Goal: Information Seeking & Learning: Learn about a topic

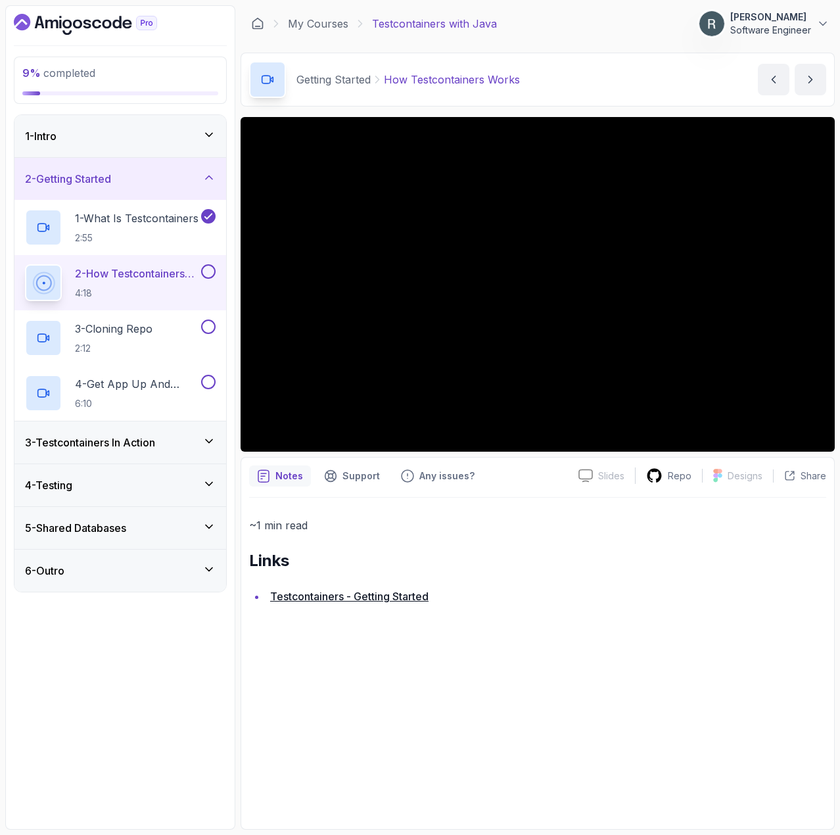
click at [745, 703] on div "~1 min read Links Testcontainers - Getting Started" at bounding box center [537, 660] width 577 height 324
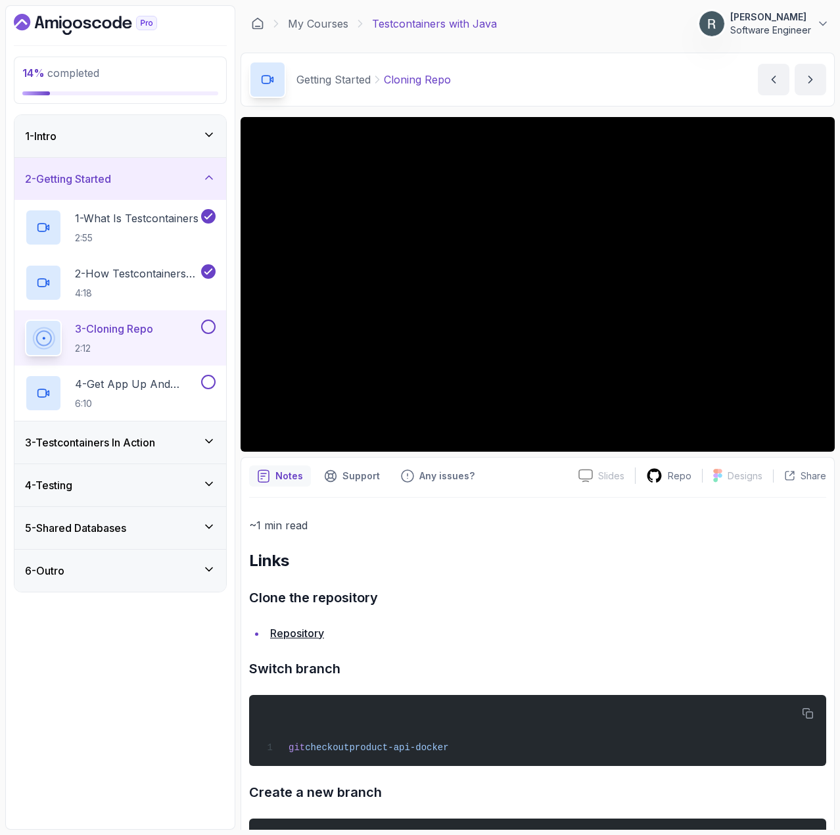
click at [149, 343] on p "2:12" at bounding box center [114, 348] width 78 height 13
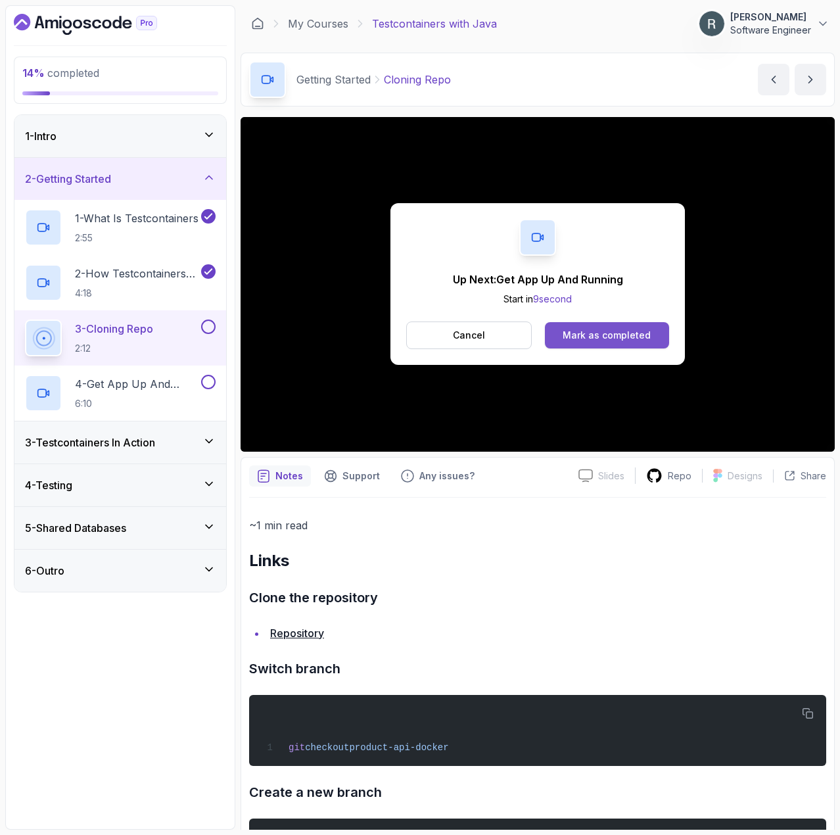
click at [617, 334] on div "Mark as completed" at bounding box center [607, 335] width 88 height 13
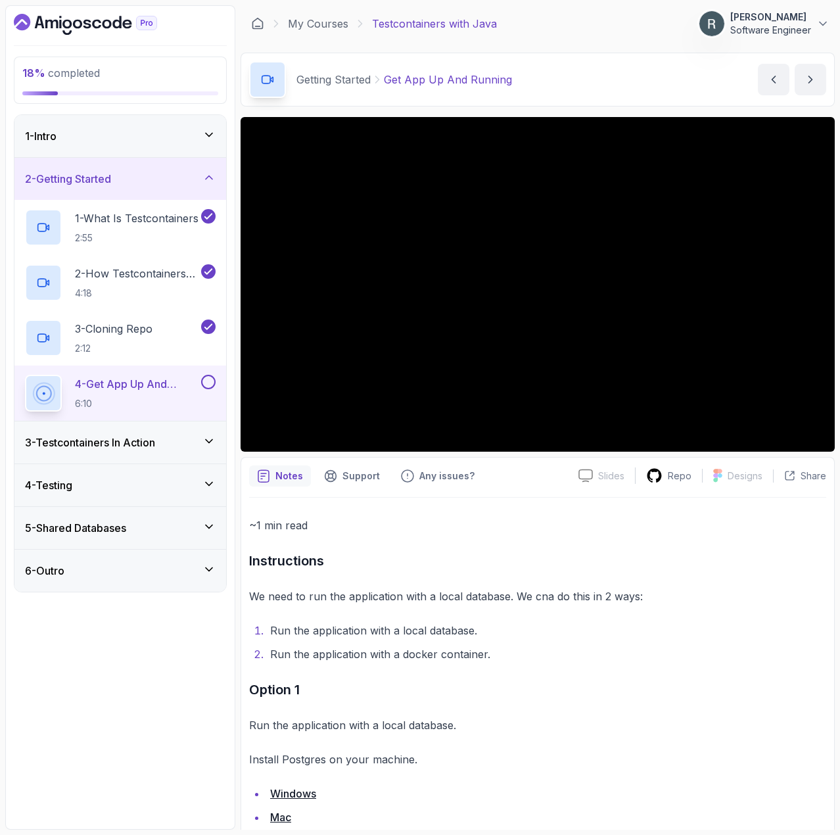
click at [209, 377] on button at bounding box center [208, 382] width 14 height 14
click at [180, 443] on div "3 - Testcontainers In Action" at bounding box center [120, 442] width 191 height 16
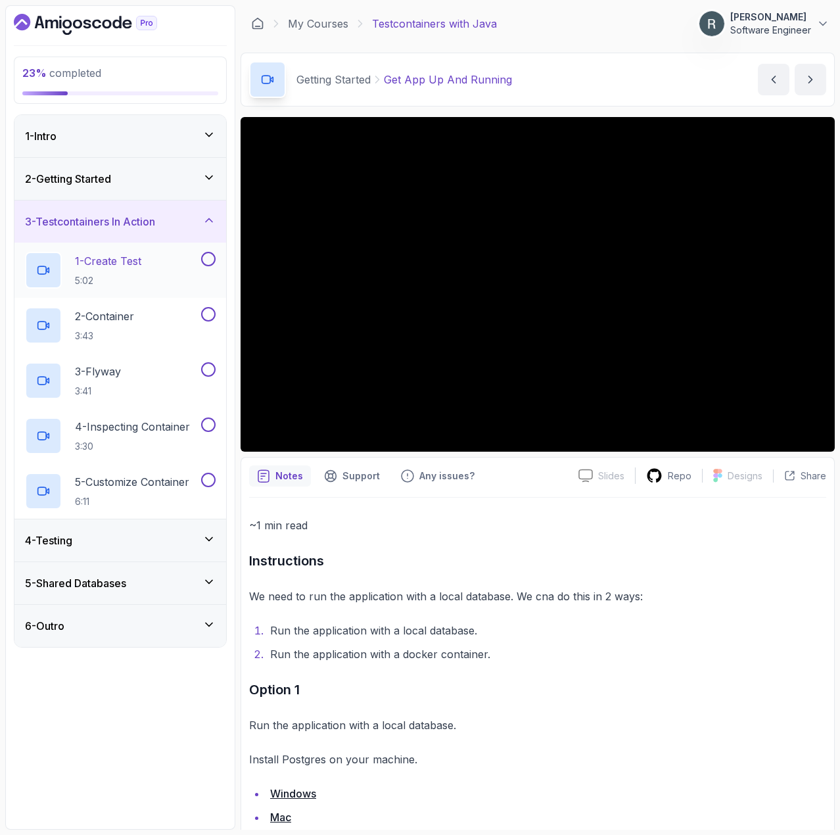
click at [164, 271] on div "1 - Create Test 5:02" at bounding box center [112, 270] width 174 height 37
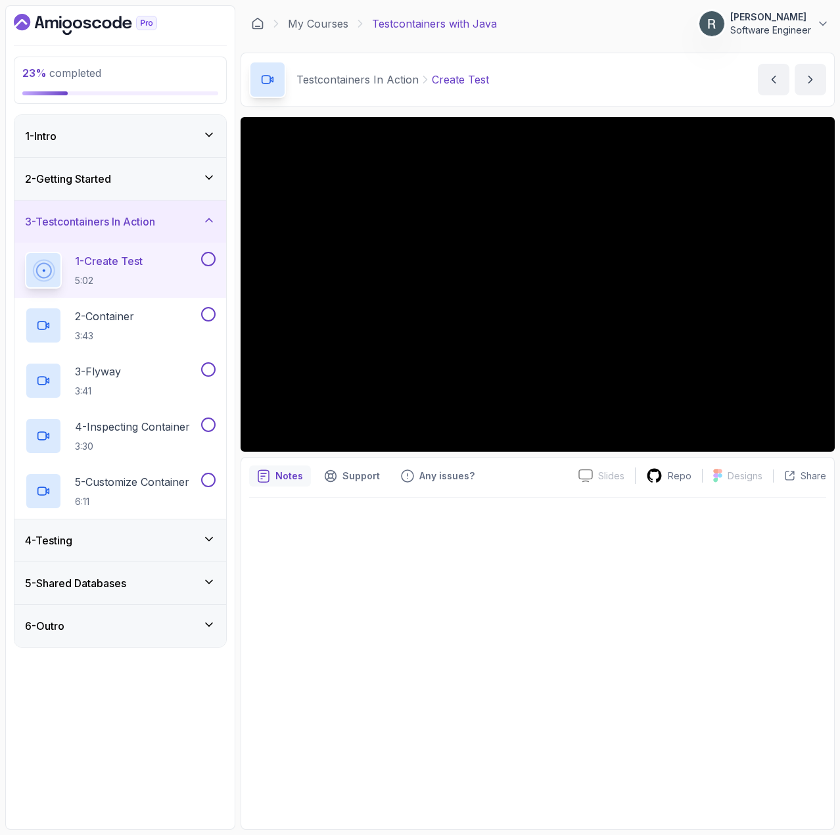
click at [212, 258] on button at bounding box center [208, 259] width 14 height 14
click at [174, 314] on div "2 - Container 3:43" at bounding box center [112, 325] width 174 height 37
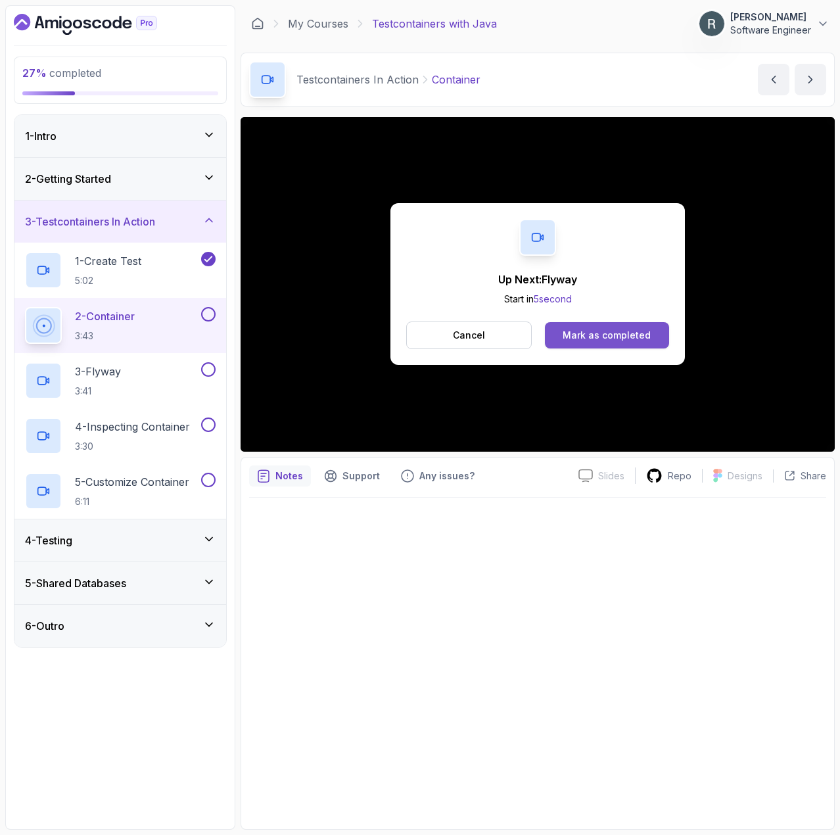
click at [591, 330] on div "Mark as completed" at bounding box center [607, 335] width 88 height 13
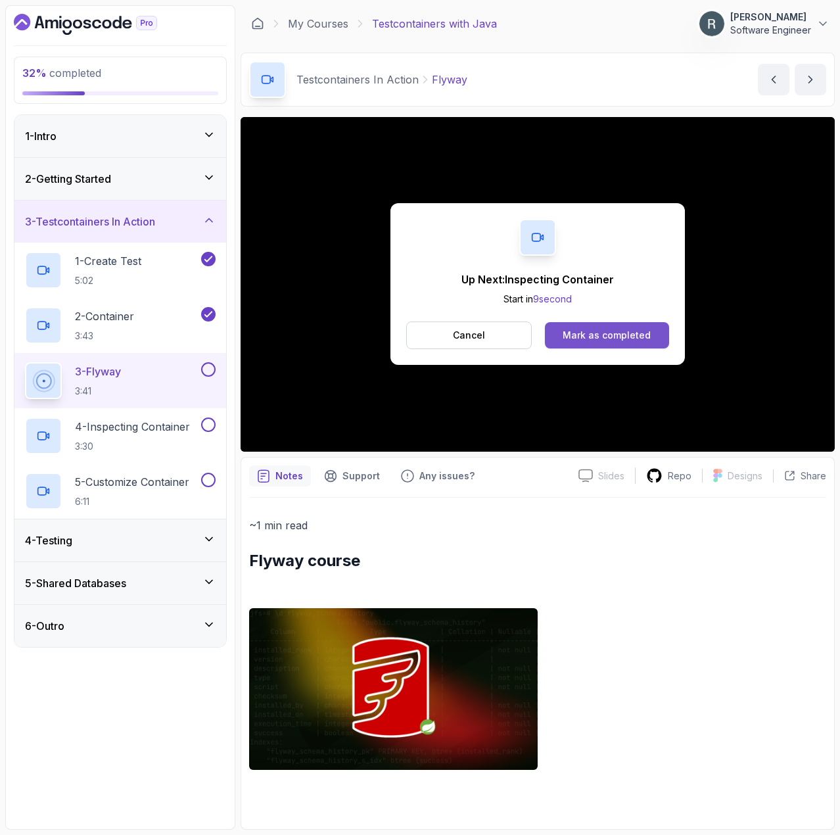
click at [630, 340] on div "Mark as completed" at bounding box center [607, 335] width 88 height 13
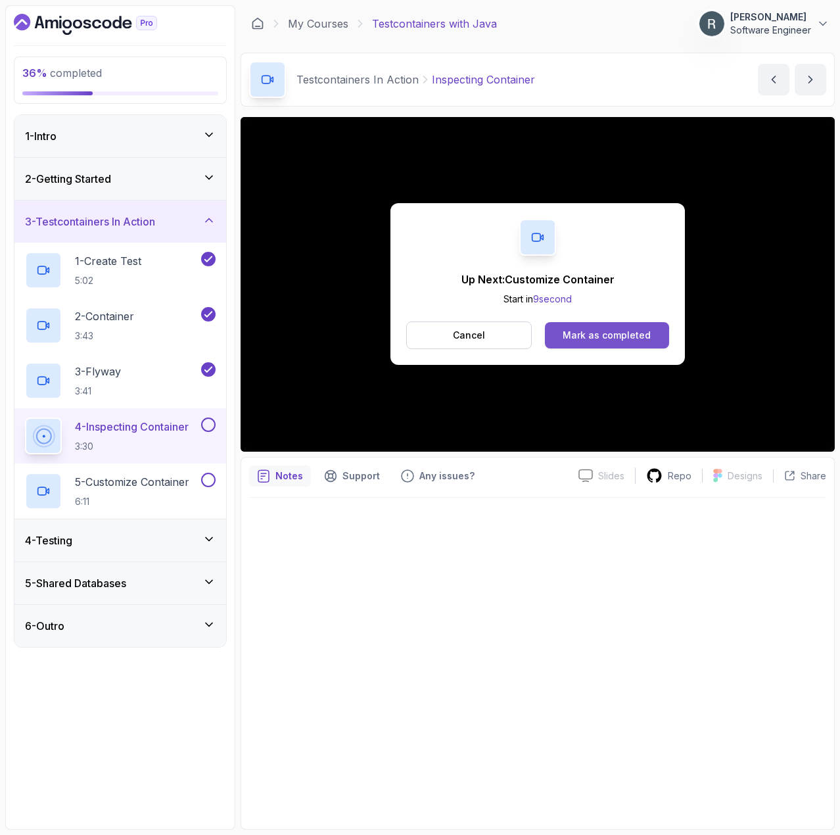
click at [638, 335] on div "Mark as completed" at bounding box center [607, 335] width 88 height 13
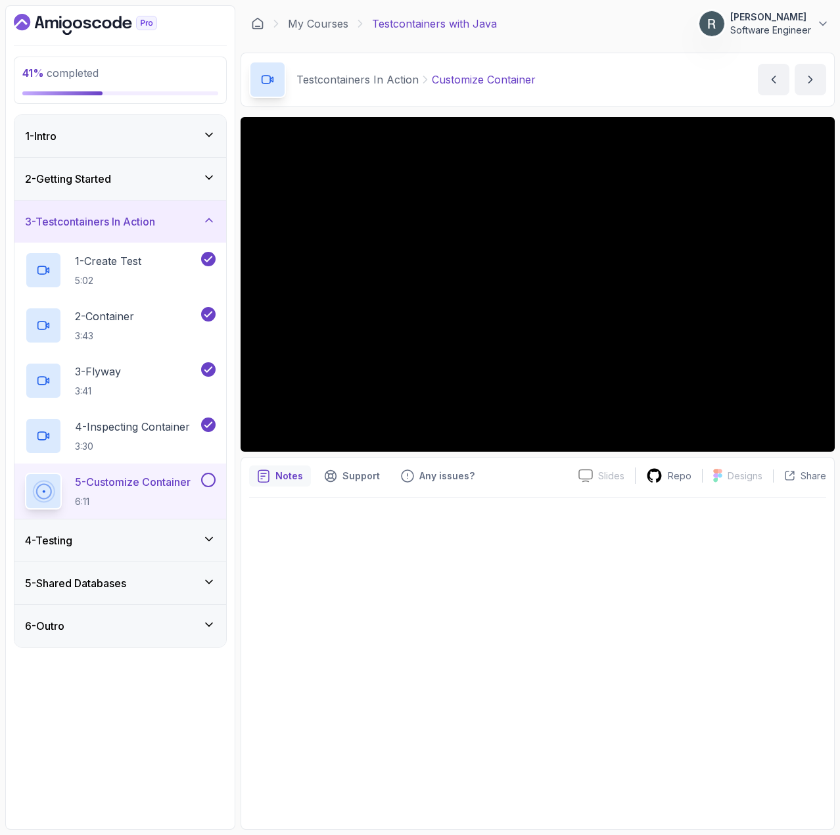
click at [205, 481] on button at bounding box center [208, 480] width 14 height 14
click at [137, 548] on div "4 - Testing" at bounding box center [120, 540] width 191 height 16
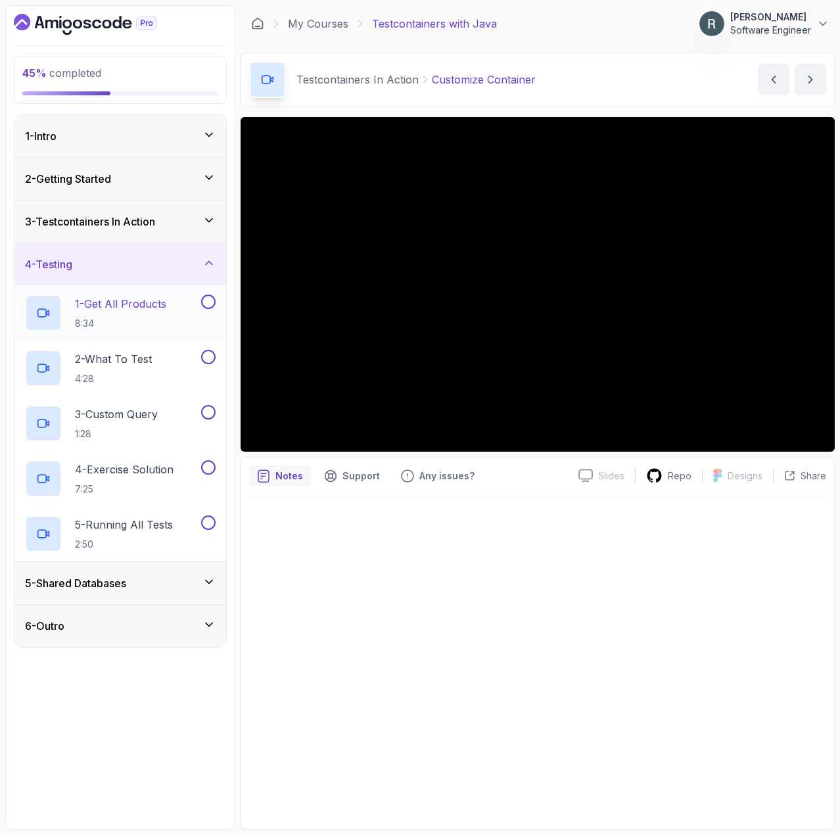
click at [139, 304] on p "1 - Get All Products" at bounding box center [120, 304] width 91 height 16
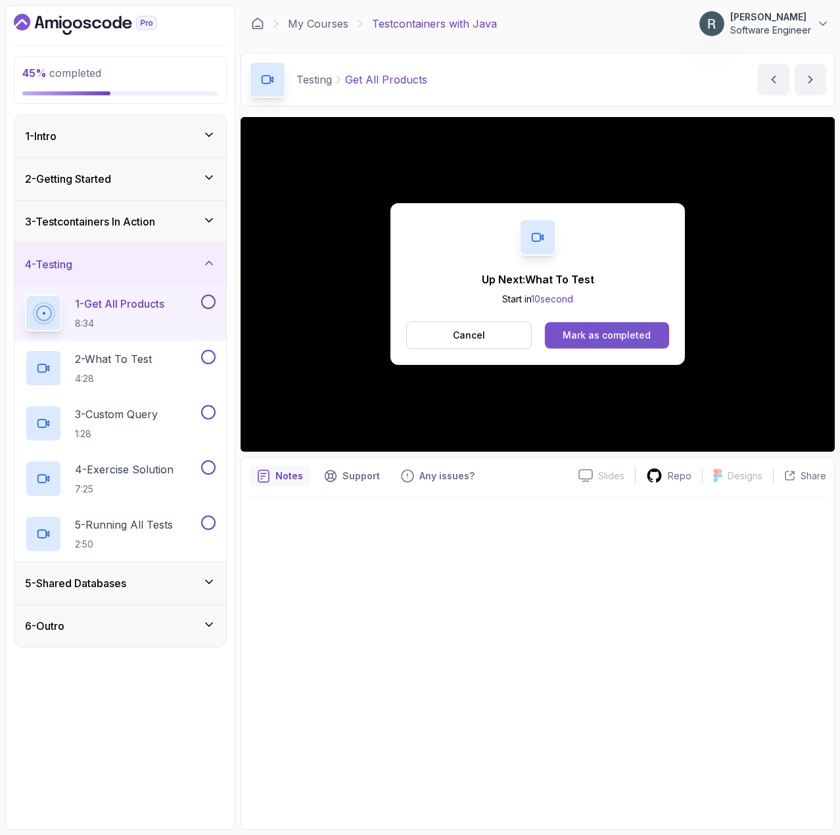
click at [642, 330] on div "Mark as completed" at bounding box center [607, 335] width 88 height 13
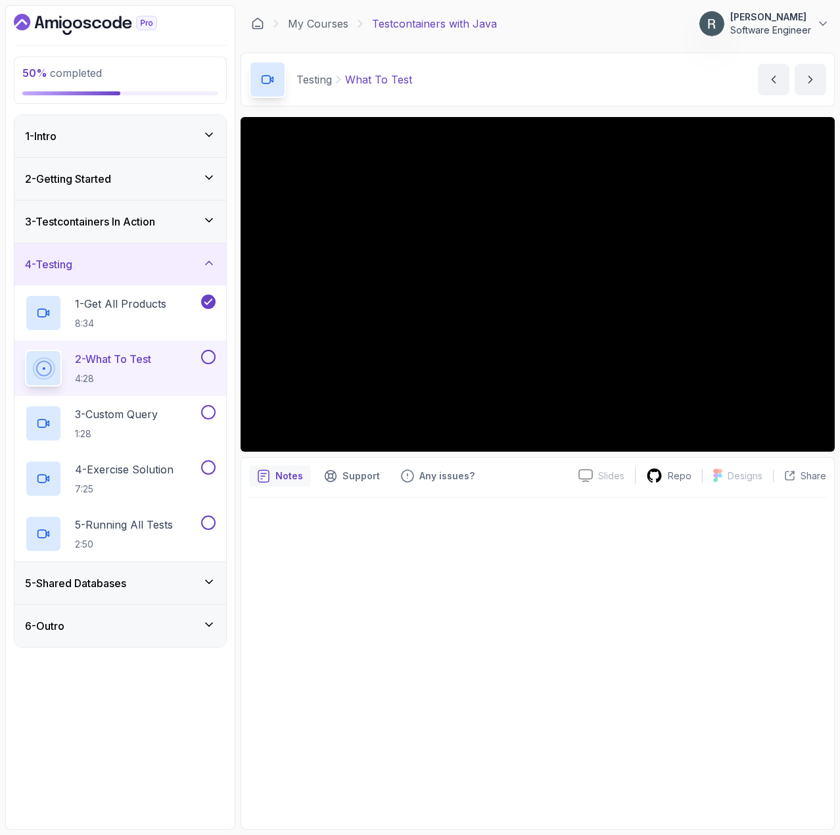
click at [209, 356] on button at bounding box center [208, 357] width 14 height 14
click at [150, 419] on p "3 - Custom Query" at bounding box center [116, 414] width 83 height 16
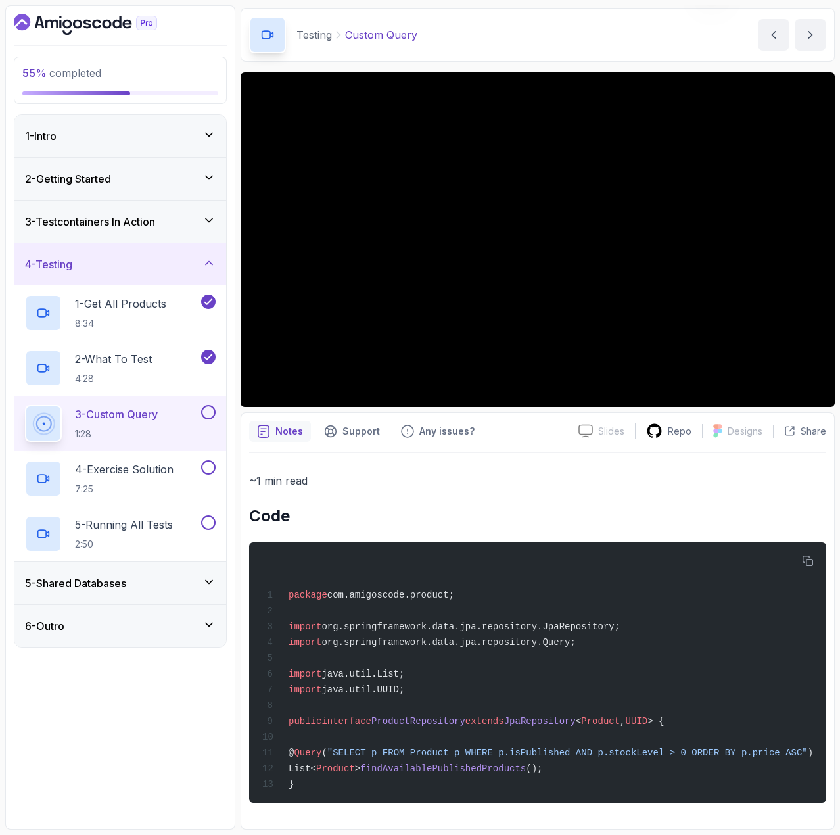
scroll to position [53, 0]
drag, startPoint x: 551, startPoint y: 764, endPoint x: 308, endPoint y: 753, distance: 243.5
click at [308, 753] on div "package com.amigoscode.product; import org.springframework.data.jpa.repository.…" at bounding box center [538, 672] width 556 height 245
copy code "@ Query ( "SELECT p FROM Product p WHERE p.isPublished AND p.stockLevel > 0 ORD…"
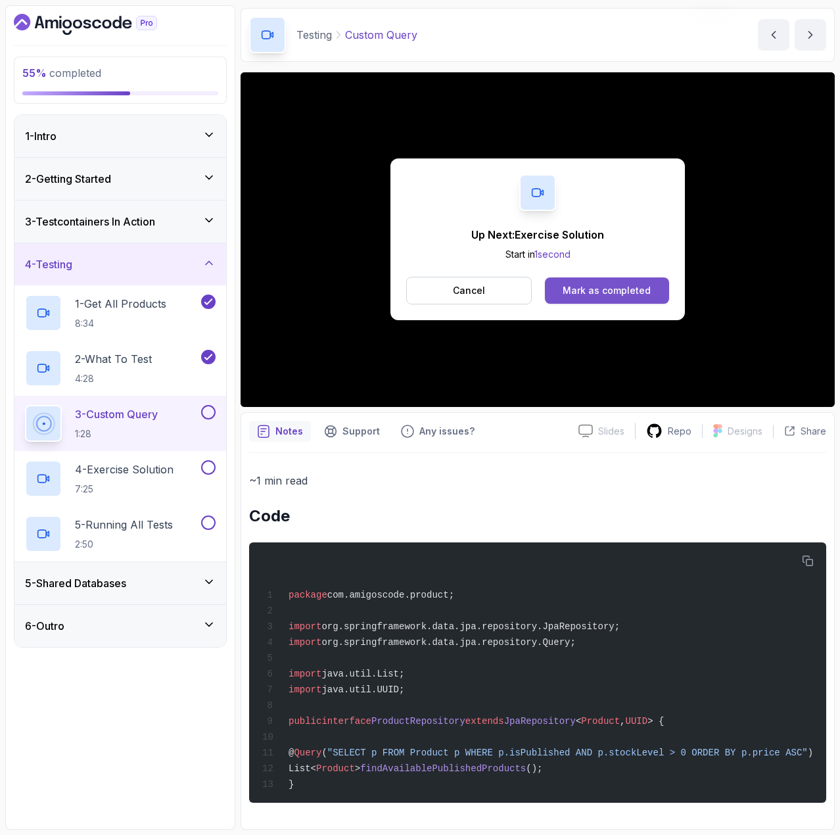
click at [645, 290] on button "Mark as completed" at bounding box center [607, 290] width 124 height 26
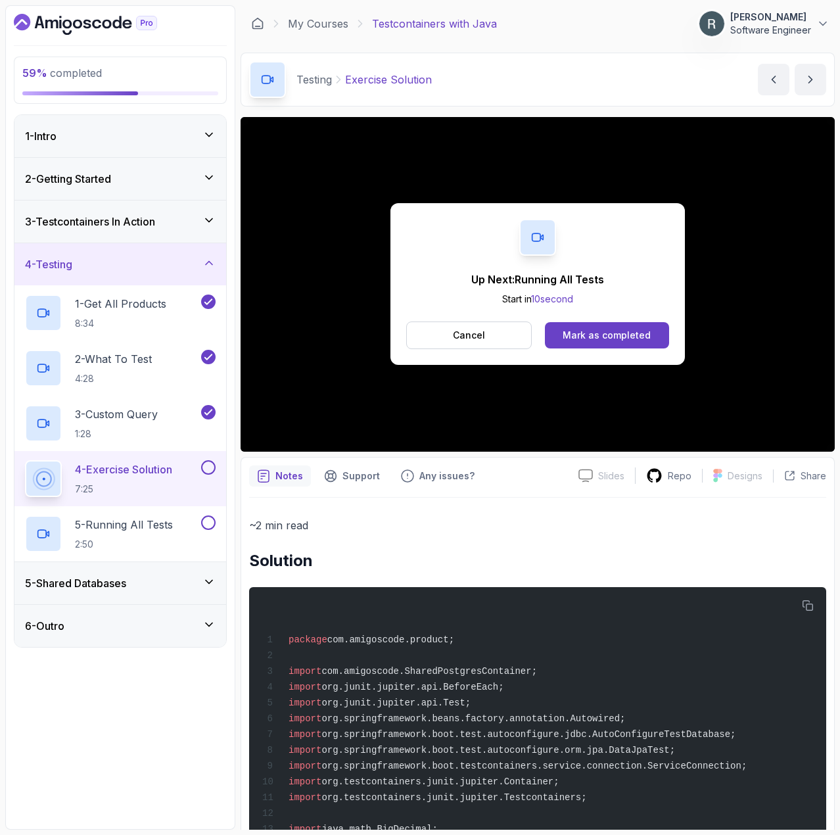
click at [210, 467] on button at bounding box center [208, 467] width 14 height 14
click at [632, 332] on div "Mark as completed" at bounding box center [607, 335] width 88 height 13
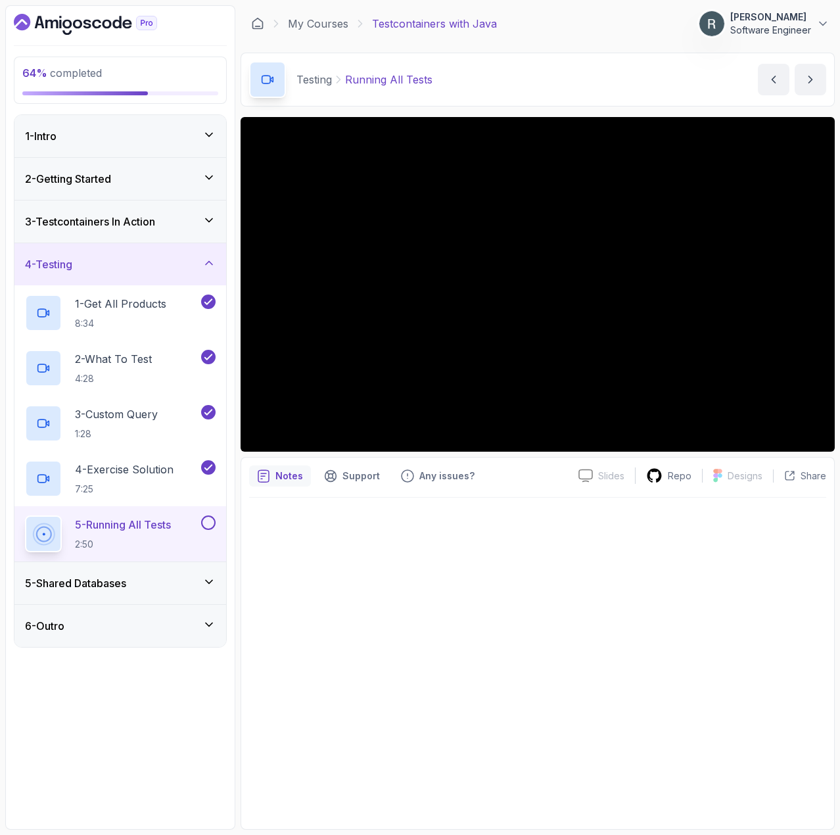
click at [209, 525] on button at bounding box center [208, 522] width 14 height 14
click at [185, 575] on div "5 - Shared Databases" at bounding box center [120, 583] width 191 height 16
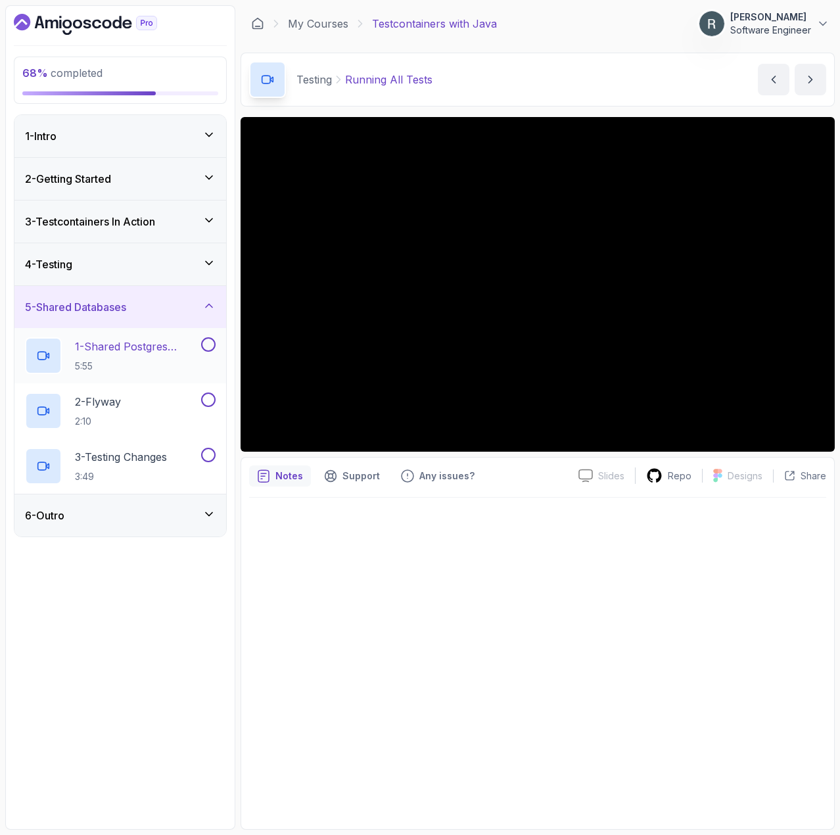
click at [153, 352] on p "1 - Shared Postgres Container" at bounding box center [137, 347] width 124 height 16
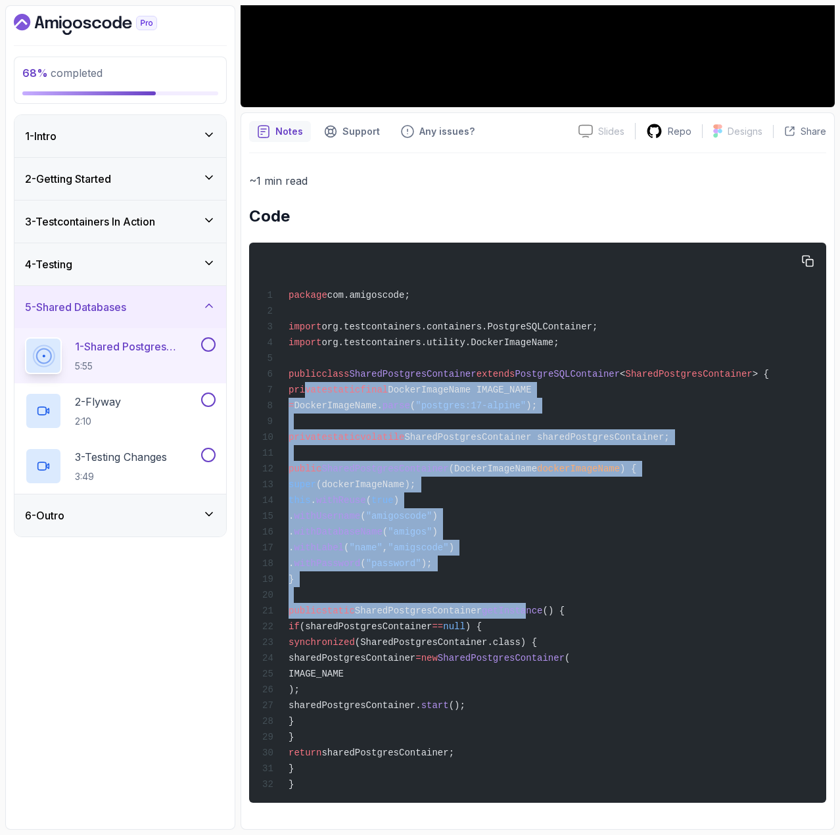
scroll to position [365, 0]
drag, startPoint x: 303, startPoint y: 438, endPoint x: 515, endPoint y: 763, distance: 388.0
click at [515, 763] on div "package com.amigoscode; import org.testcontainers.containers.PostgreSQLContaine…" at bounding box center [538, 522] width 556 height 544
copy code "private static final DockerImageName IMAGE_NAME = DockerImageName. parse ( "pos…"
click at [558, 528] on div "package com.amigoscode; import org.testcontainers.containers.PostgreSQLContaine…" at bounding box center [538, 522] width 556 height 544
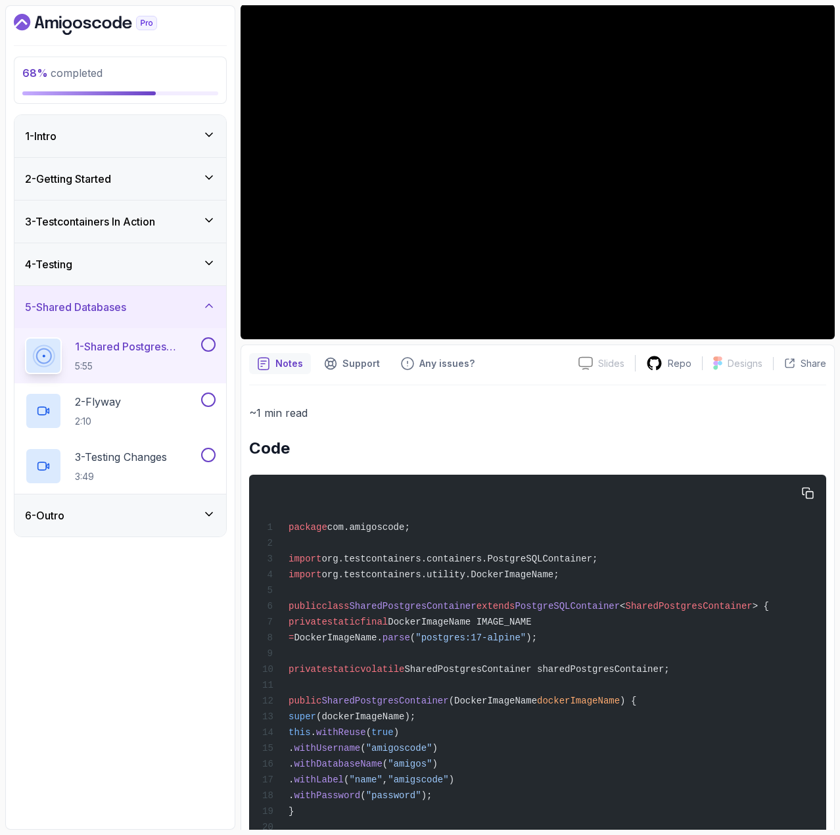
scroll to position [37, 0]
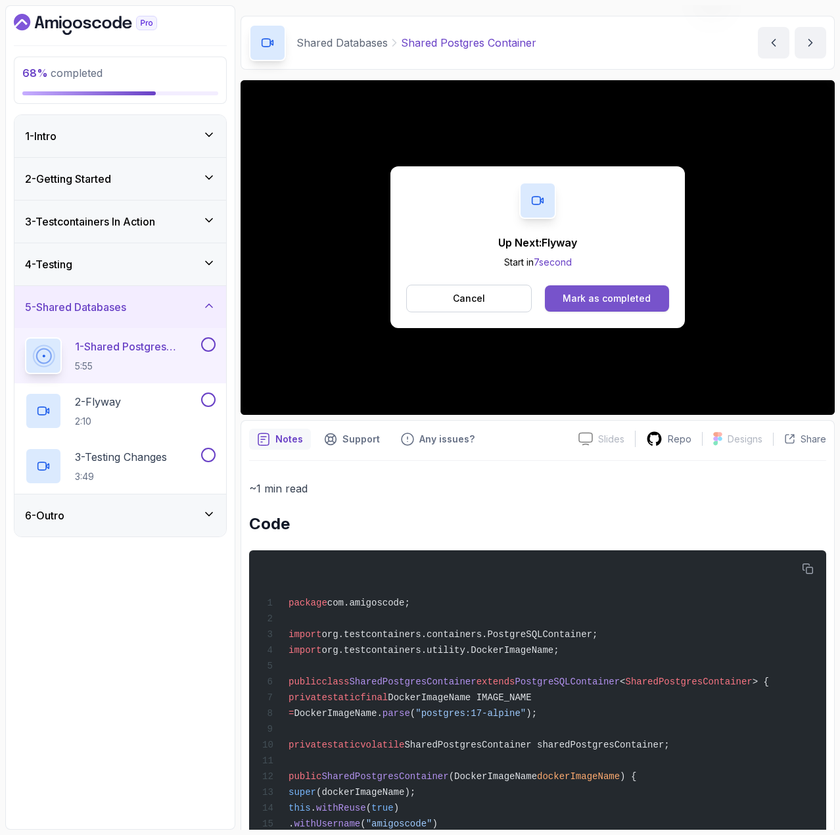
click at [645, 295] on div "Mark as completed" at bounding box center [607, 298] width 88 height 13
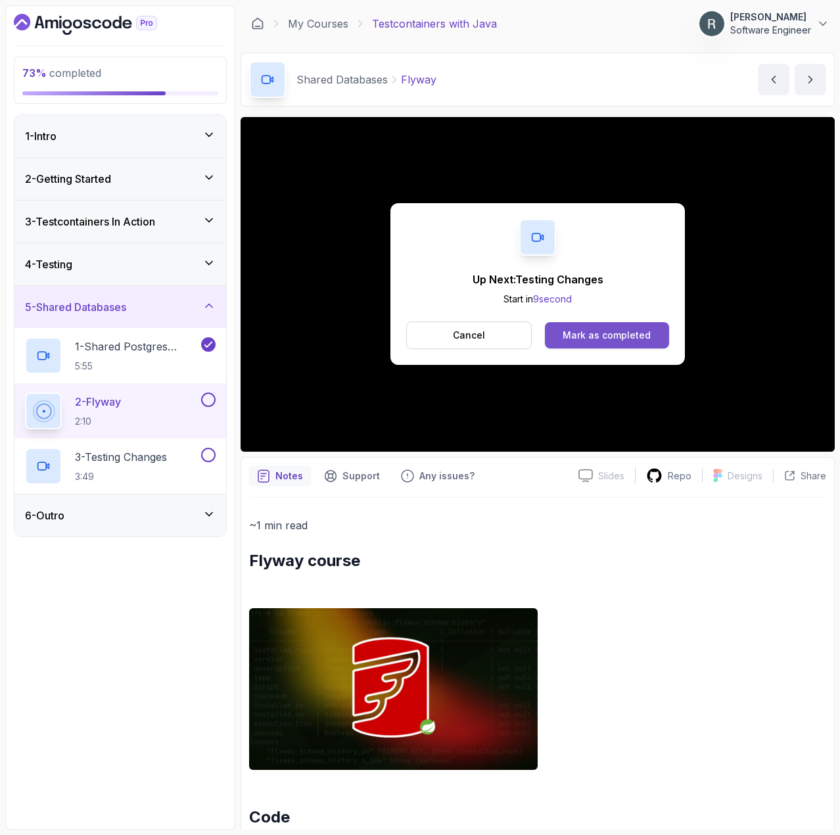
click at [605, 330] on div "Mark as completed" at bounding box center [607, 335] width 88 height 13
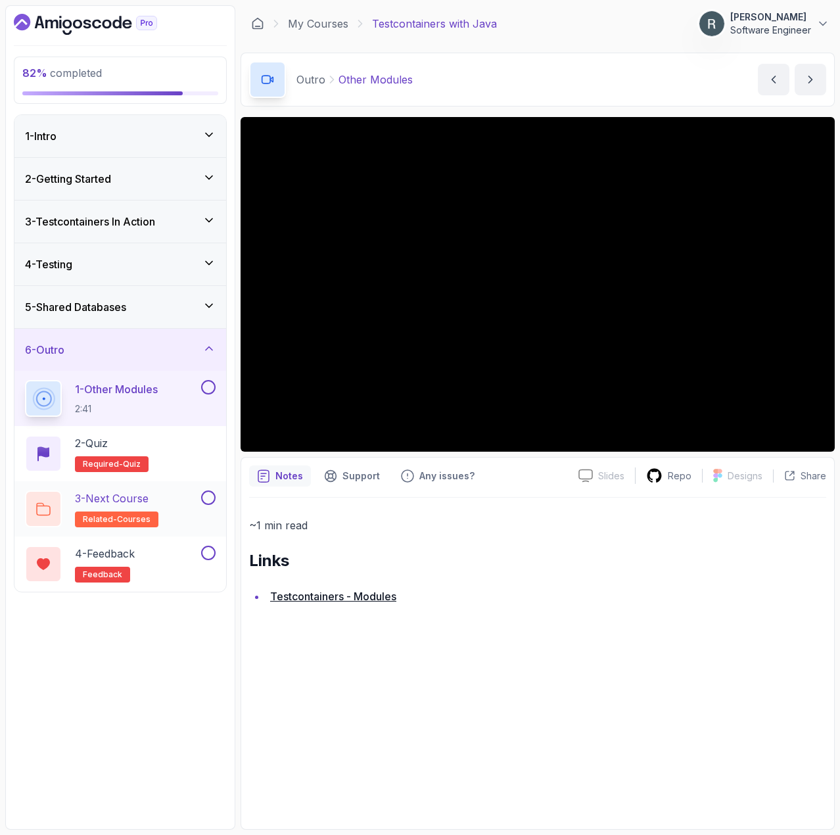
click at [216, 499] on div "3 - Next Course related-courses" at bounding box center [120, 508] width 212 height 55
click at [213, 498] on button at bounding box center [208, 497] width 14 height 14
click at [212, 383] on button at bounding box center [208, 387] width 14 height 14
click at [191, 458] on div "2 - Quiz Required- quiz" at bounding box center [120, 453] width 191 height 37
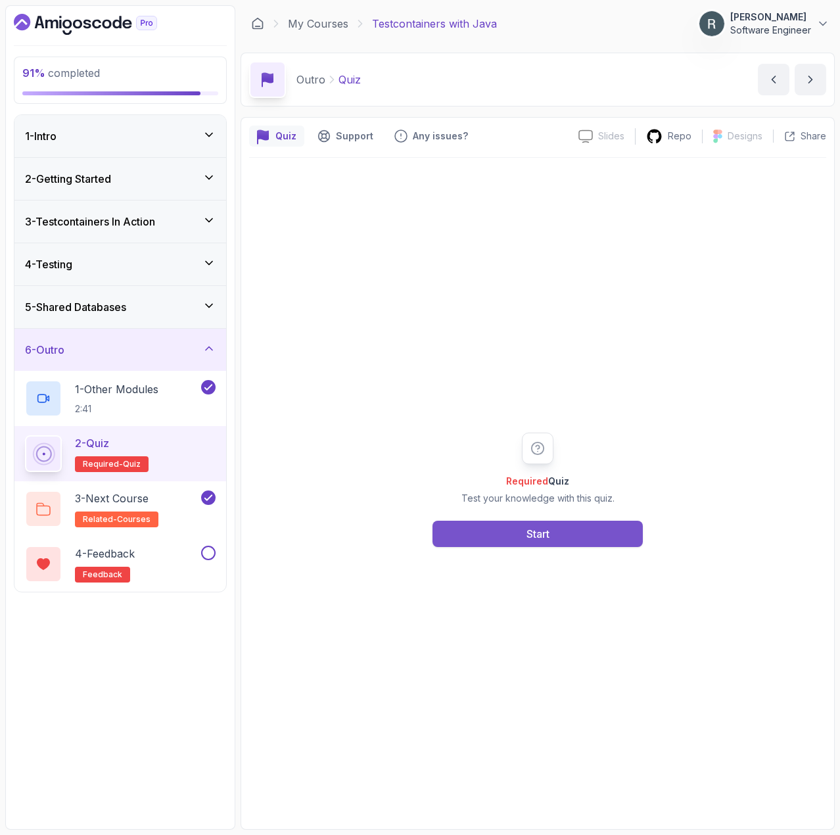
click at [567, 539] on button "Start" at bounding box center [538, 534] width 210 height 26
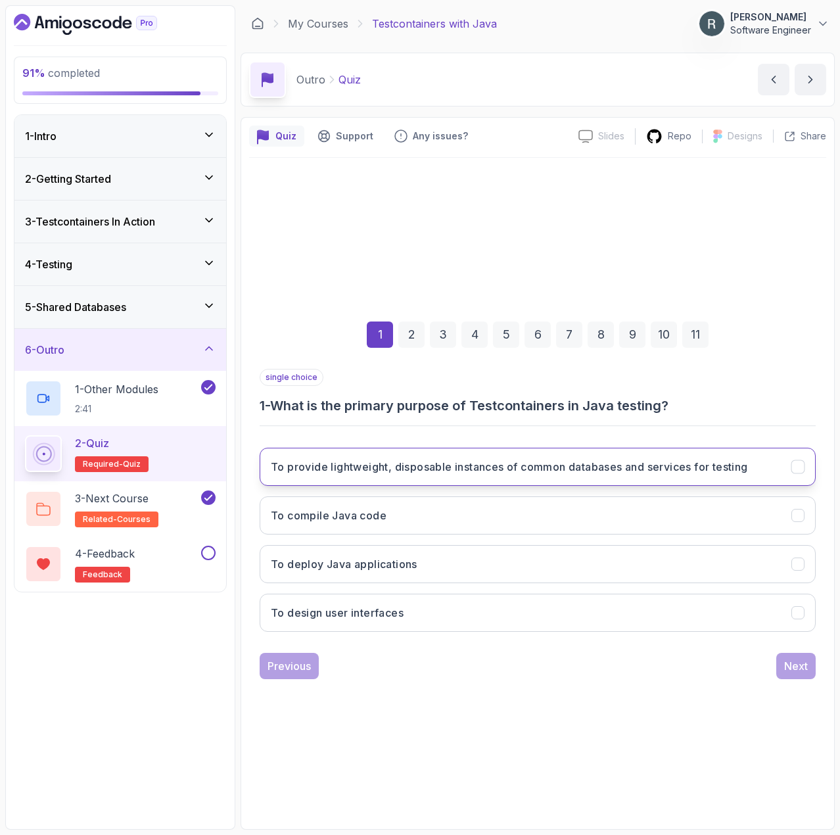
click at [442, 479] on button "To provide lightweight, disposable instances of common databases and services f…" at bounding box center [538, 467] width 556 height 38
click at [804, 660] on div "Next" at bounding box center [796, 666] width 24 height 16
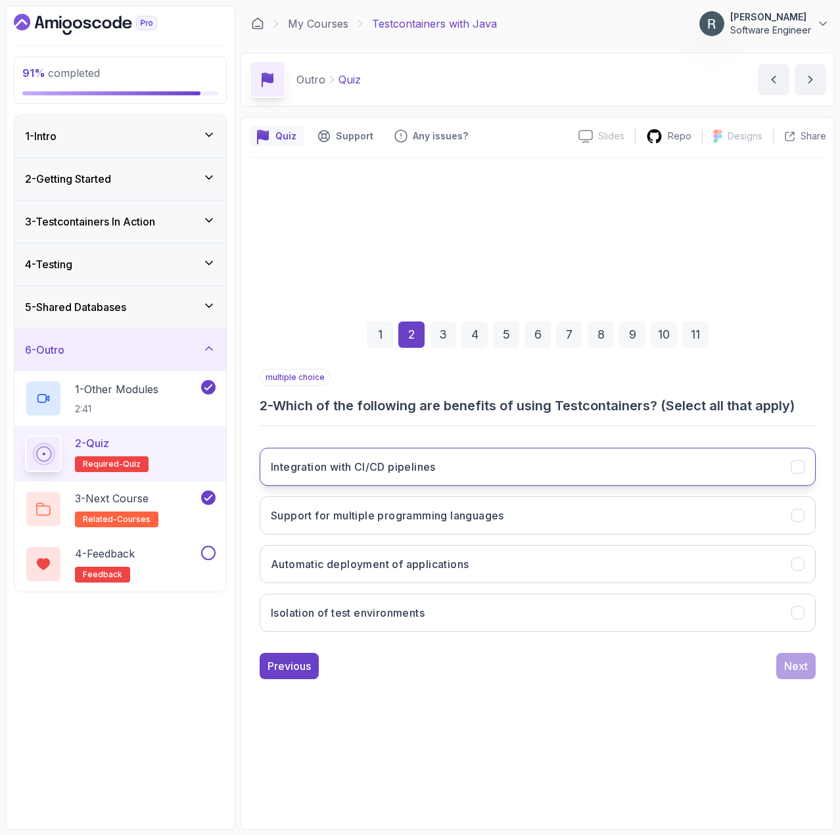
click at [494, 475] on button "Integration with CI/CD pipelines" at bounding box center [538, 467] width 556 height 38
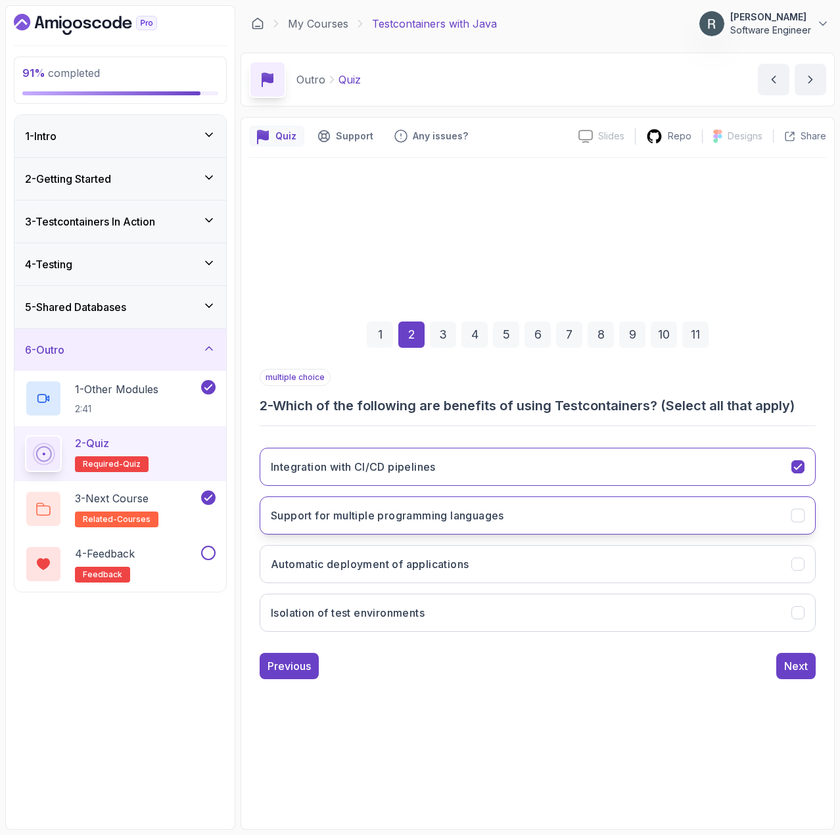
click at [504, 515] on h3 "Support for multiple programming languages" at bounding box center [387, 515] width 233 height 16
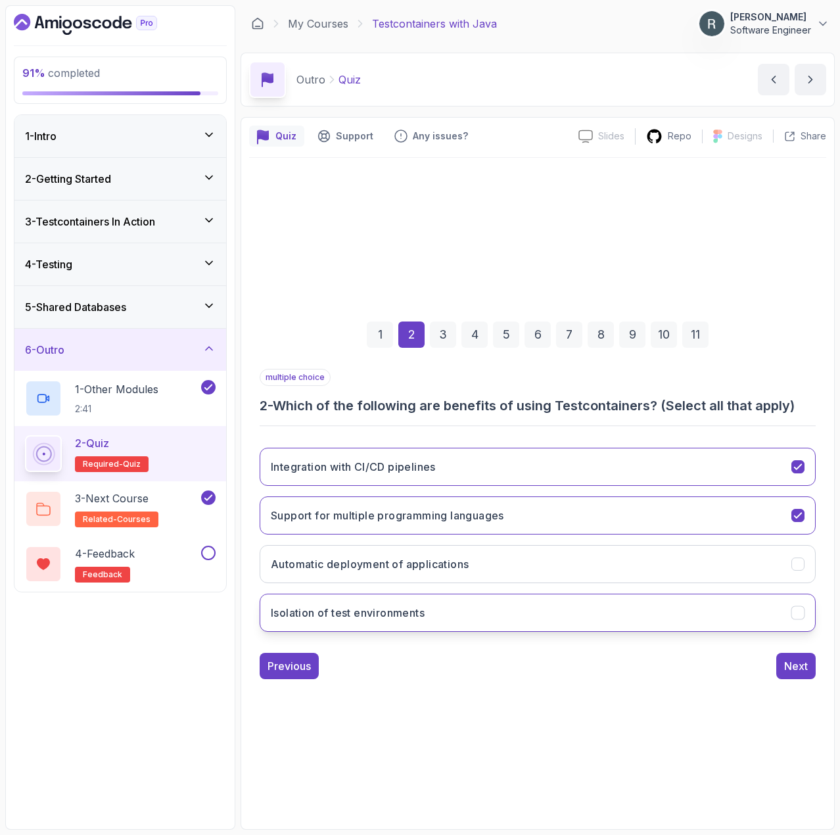
click at [572, 614] on button "Isolation of test environments" at bounding box center [538, 613] width 556 height 38
click at [807, 668] on div "Next" at bounding box center [796, 666] width 24 height 16
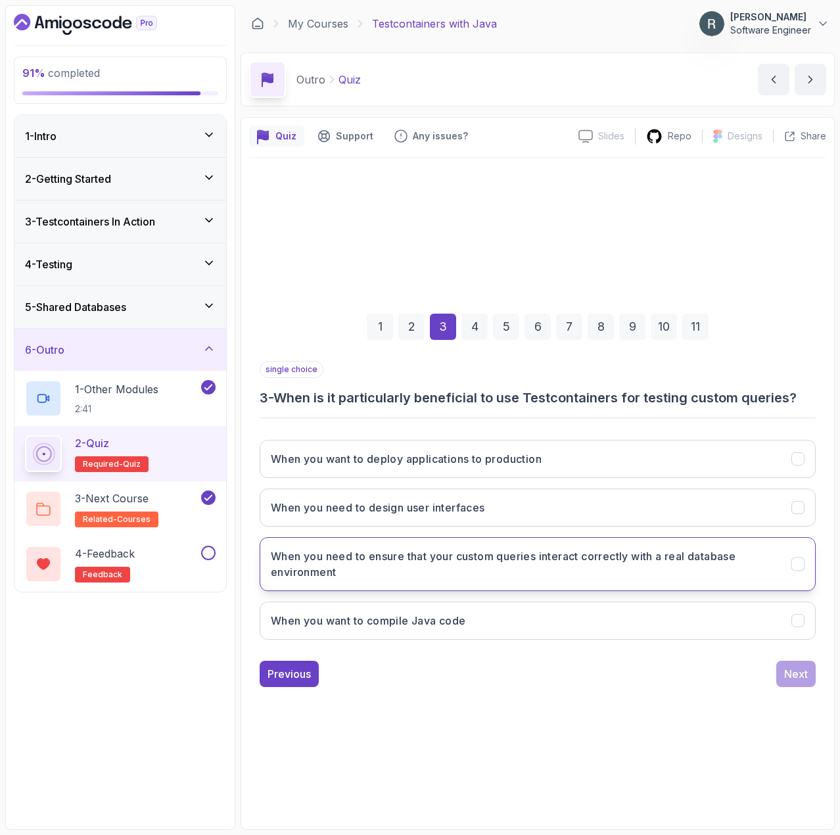
click at [654, 579] on h3 "When you need to ensure that your custom queries interact correctly with a real…" at bounding box center [523, 564] width 505 height 32
click at [804, 682] on button "Next" at bounding box center [795, 674] width 39 height 26
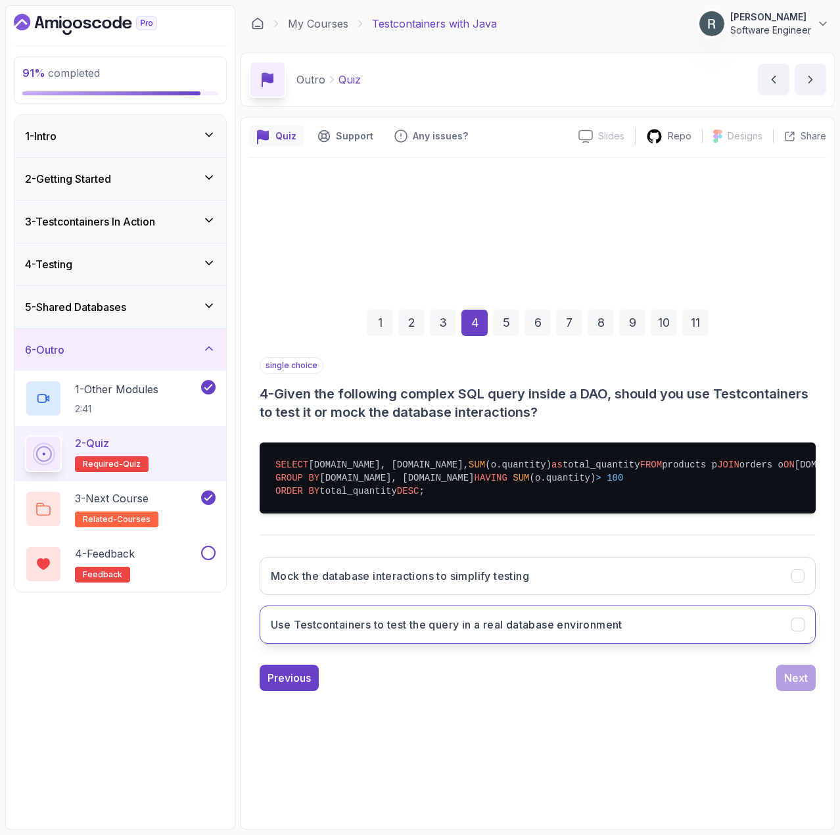
click at [692, 642] on button "Use Testcontainers to test the query in a real database environment" at bounding box center [538, 624] width 556 height 38
click at [805, 686] on div "Next" at bounding box center [796, 678] width 24 height 16
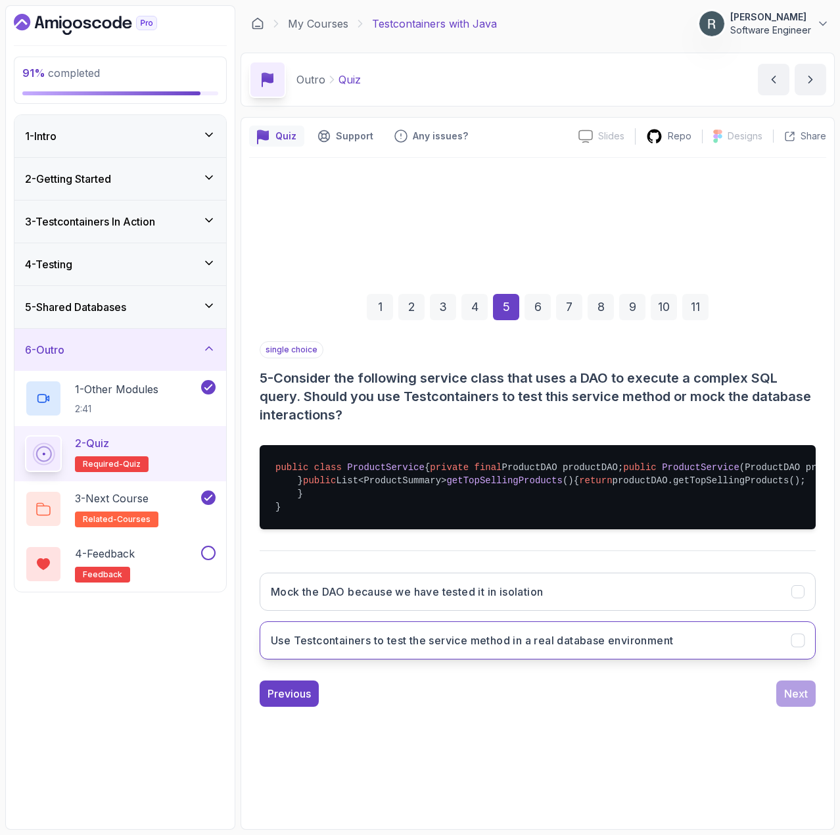
click at [693, 659] on button "Use Testcontainers to test the service method in a real database environment" at bounding box center [538, 640] width 556 height 38
click at [809, 707] on button "Next" at bounding box center [795, 693] width 39 height 26
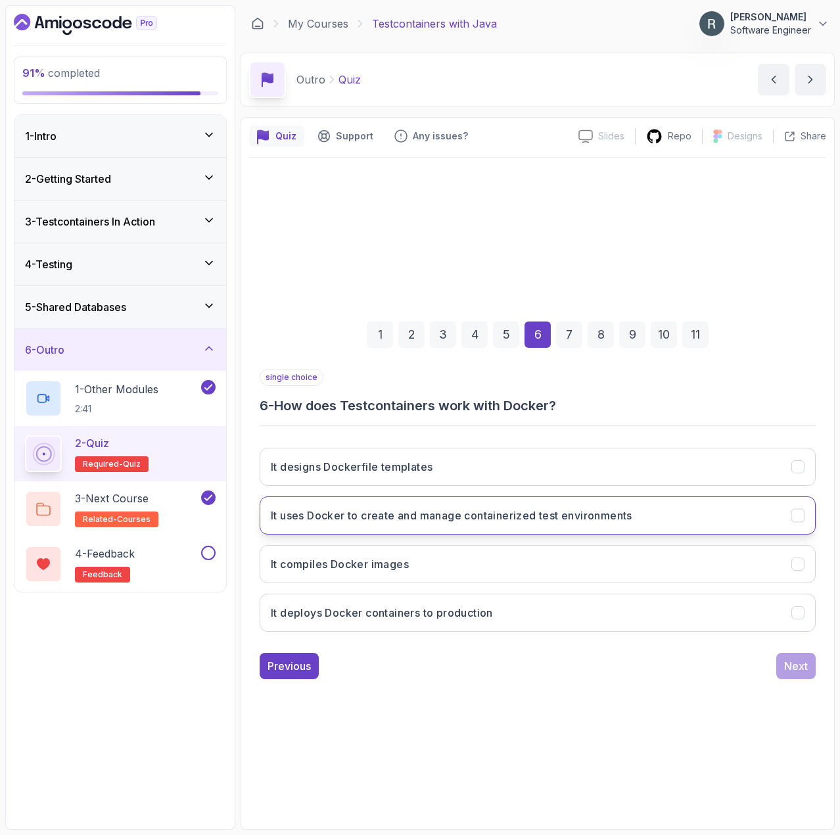
click at [578, 517] on h3 "It uses Docker to create and manage containerized test environments" at bounding box center [452, 515] width 362 height 16
click at [789, 669] on div "Next" at bounding box center [796, 666] width 24 height 16
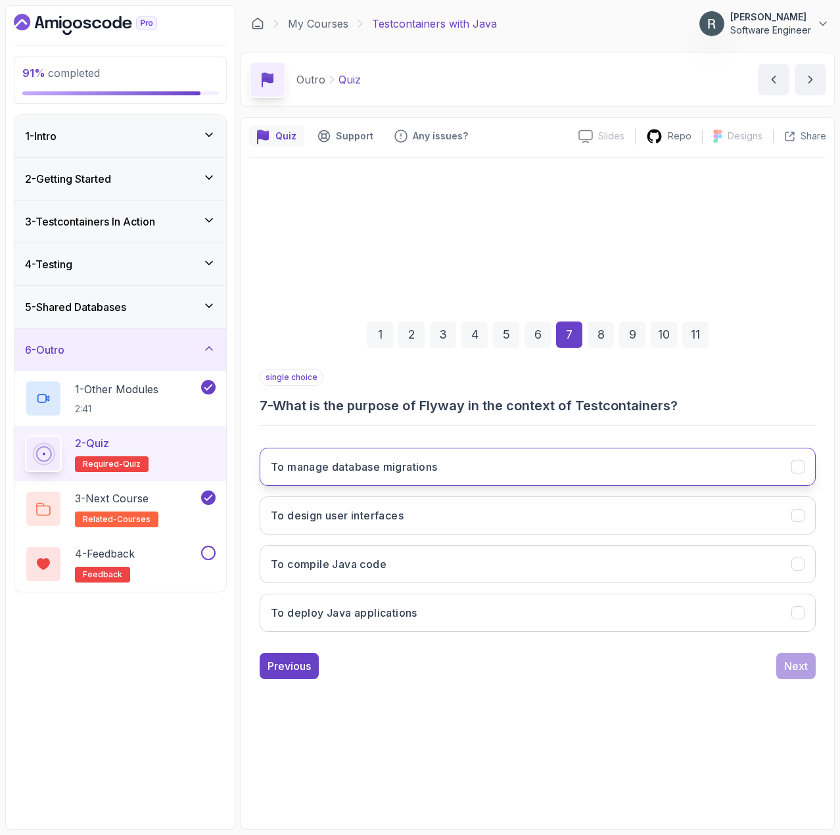
click at [554, 485] on button "To manage database migrations" at bounding box center [538, 467] width 556 height 38
click at [786, 661] on div "Next" at bounding box center [796, 666] width 24 height 16
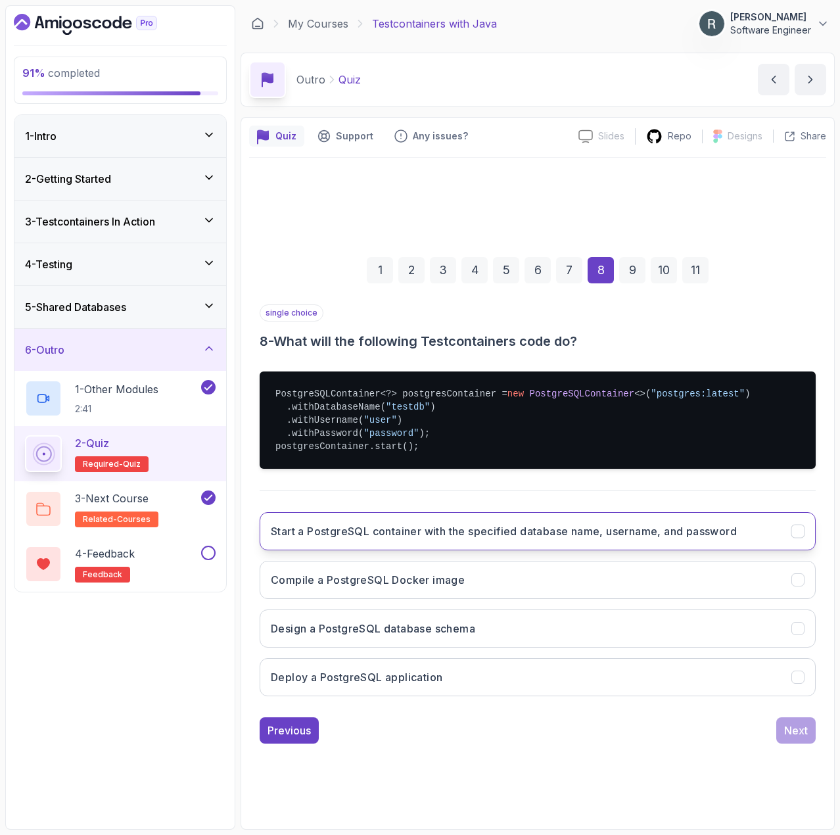
click at [590, 528] on h3 "Start a PostgreSQL container with the specified database name, username, and pa…" at bounding box center [504, 531] width 466 height 16
click at [799, 731] on div "Next" at bounding box center [796, 730] width 24 height 16
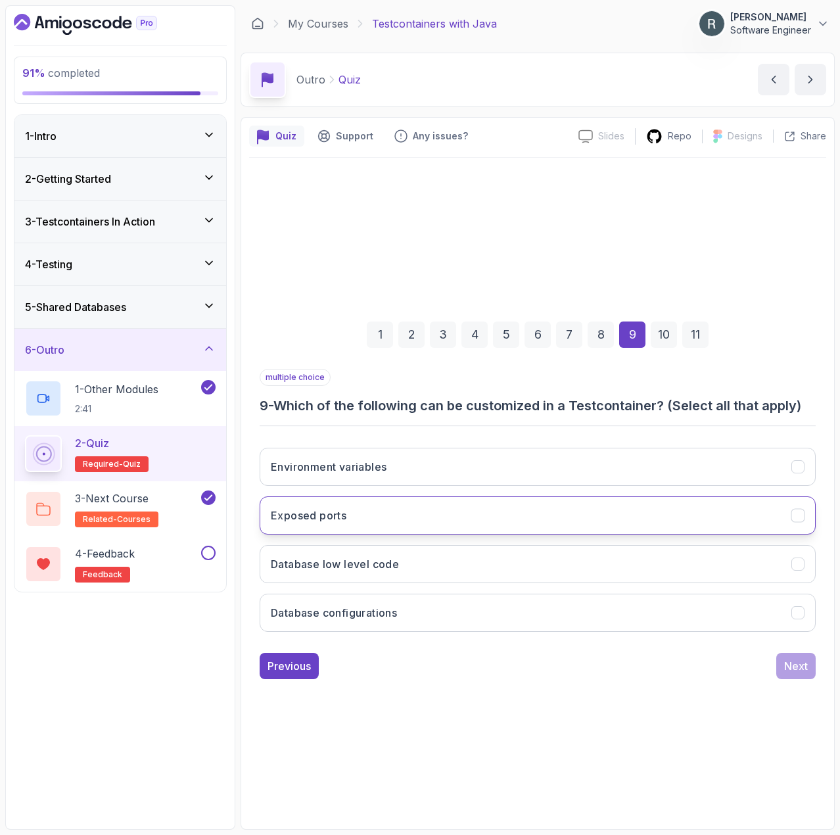
click at [488, 513] on button "Exposed ports" at bounding box center [538, 515] width 556 height 38
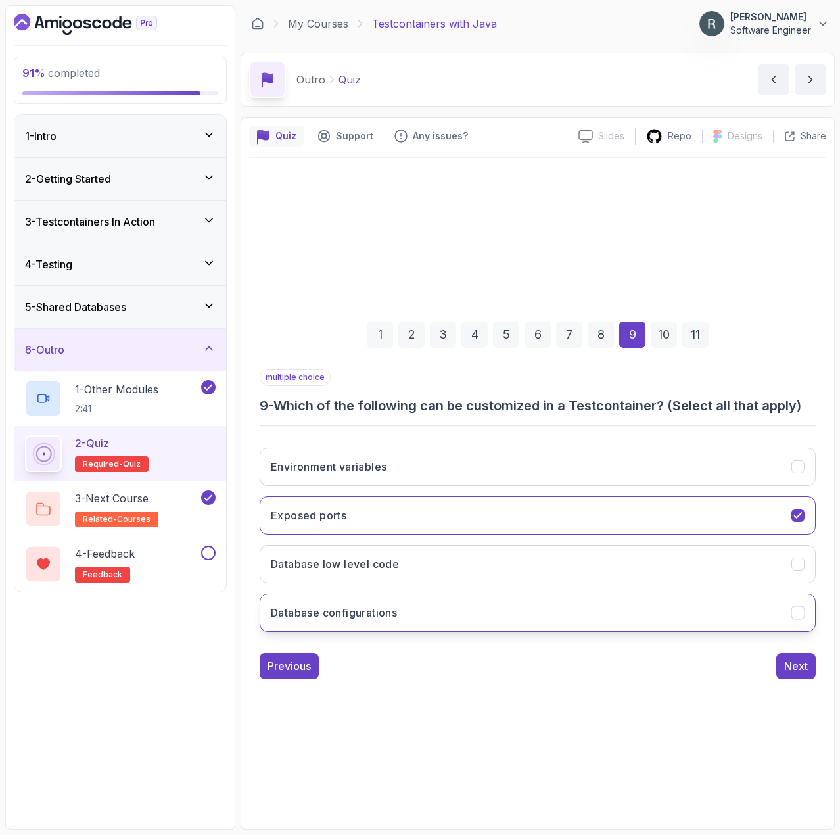
click at [625, 618] on button "Database configurations" at bounding box center [538, 613] width 556 height 38
click at [813, 666] on button "Next" at bounding box center [795, 666] width 39 height 26
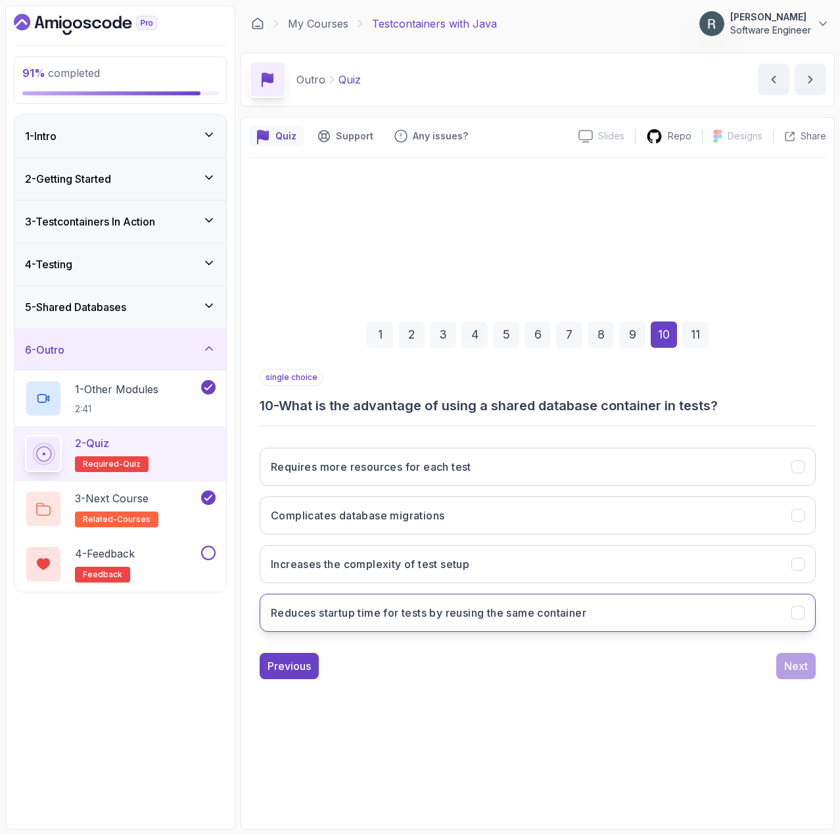
click at [617, 601] on button "Reduces startup time for tests by reusing the same container" at bounding box center [538, 613] width 556 height 38
click at [797, 661] on div "Next" at bounding box center [796, 666] width 24 height 16
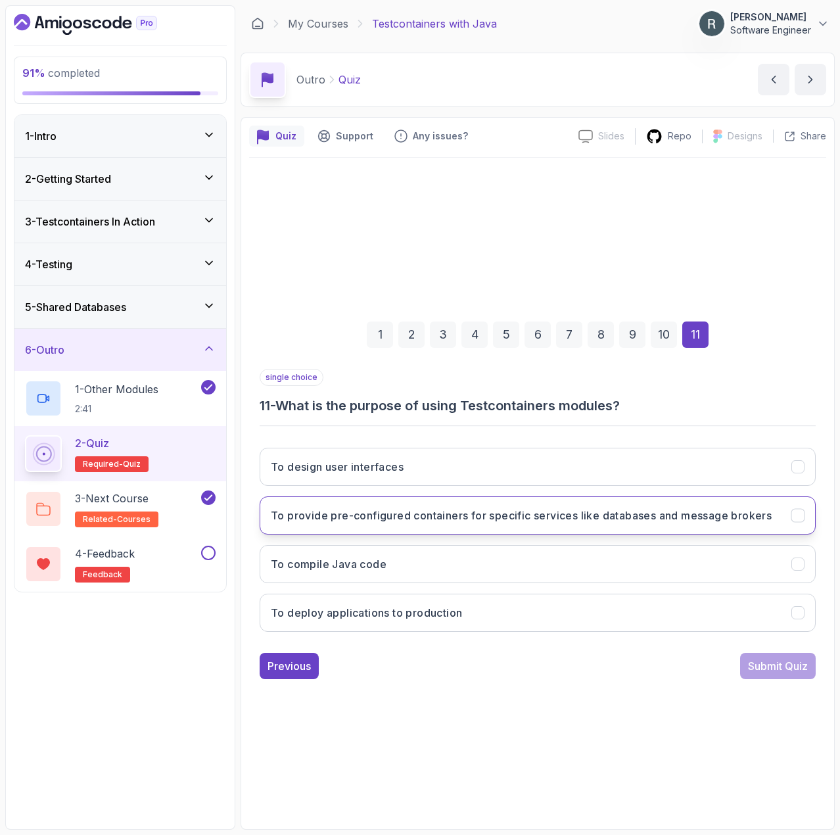
click at [669, 518] on h3 "To provide pre-configured containers for specific services like databases and m…" at bounding box center [521, 515] width 501 height 16
click at [787, 663] on div "Submit Quiz" at bounding box center [778, 666] width 60 height 16
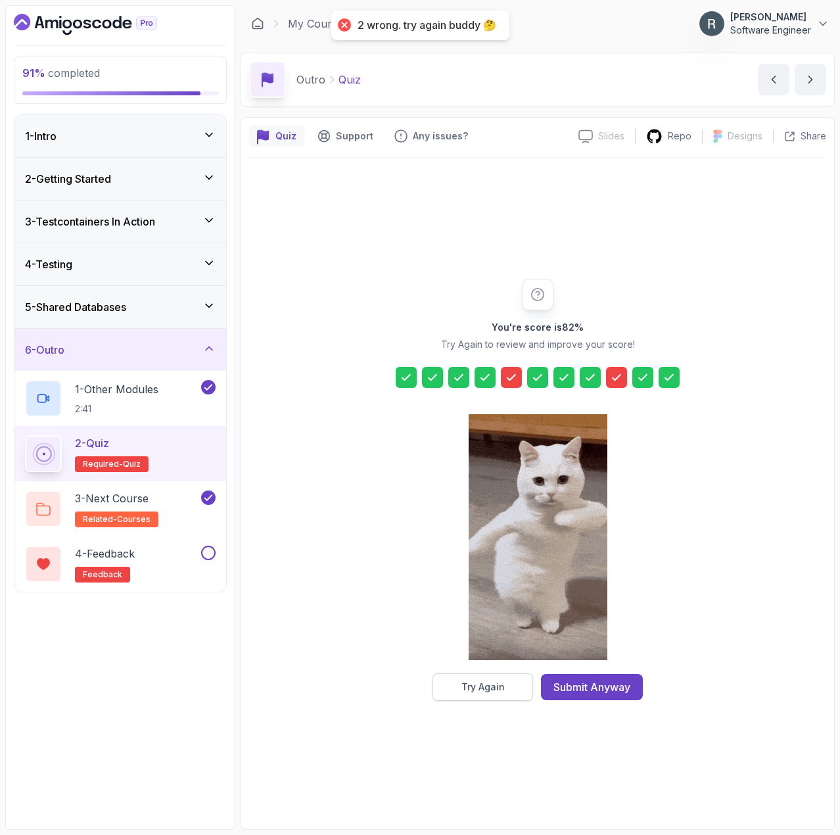
click at [482, 680] on div "Try Again" at bounding box center [482, 686] width 43 height 13
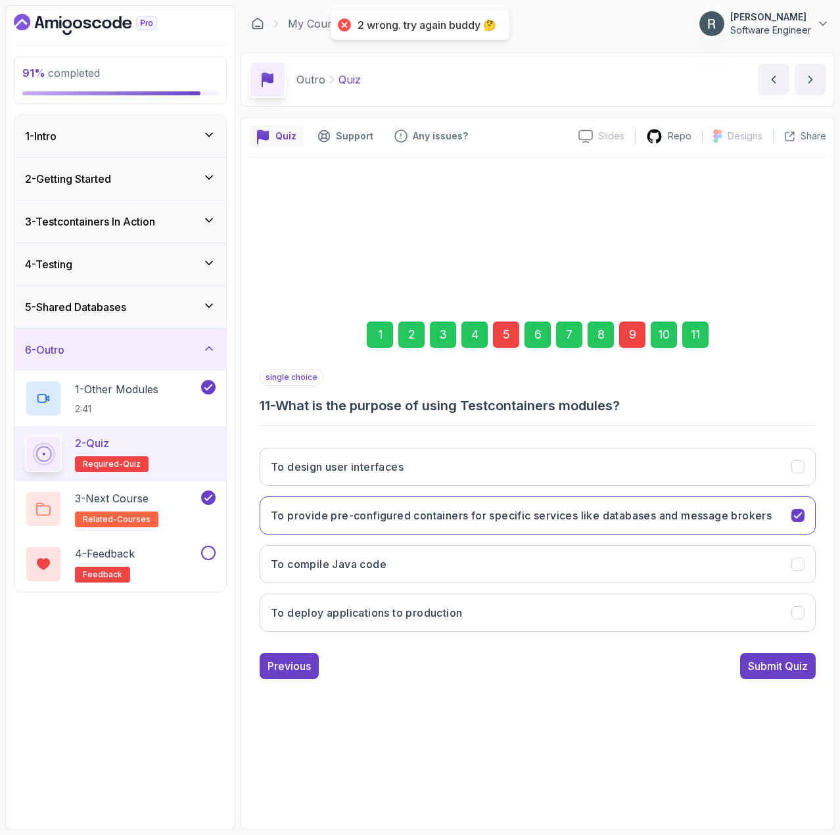
click at [504, 334] on div "5" at bounding box center [506, 334] width 26 height 26
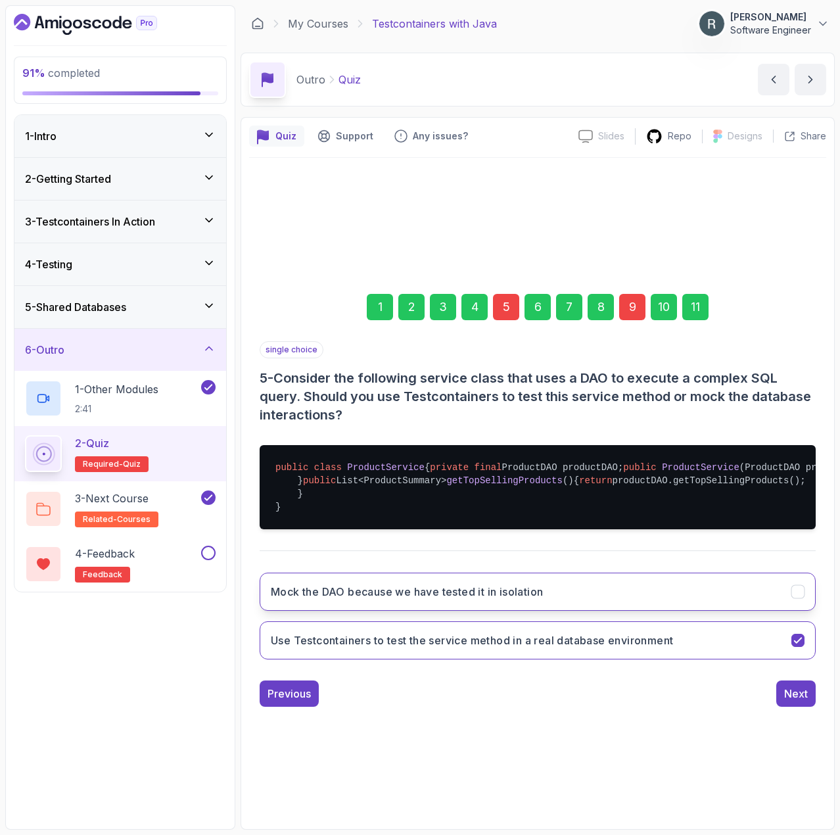
click at [527, 599] on h3 "Mock the DAO because we have tested it in isolation" at bounding box center [407, 592] width 272 height 16
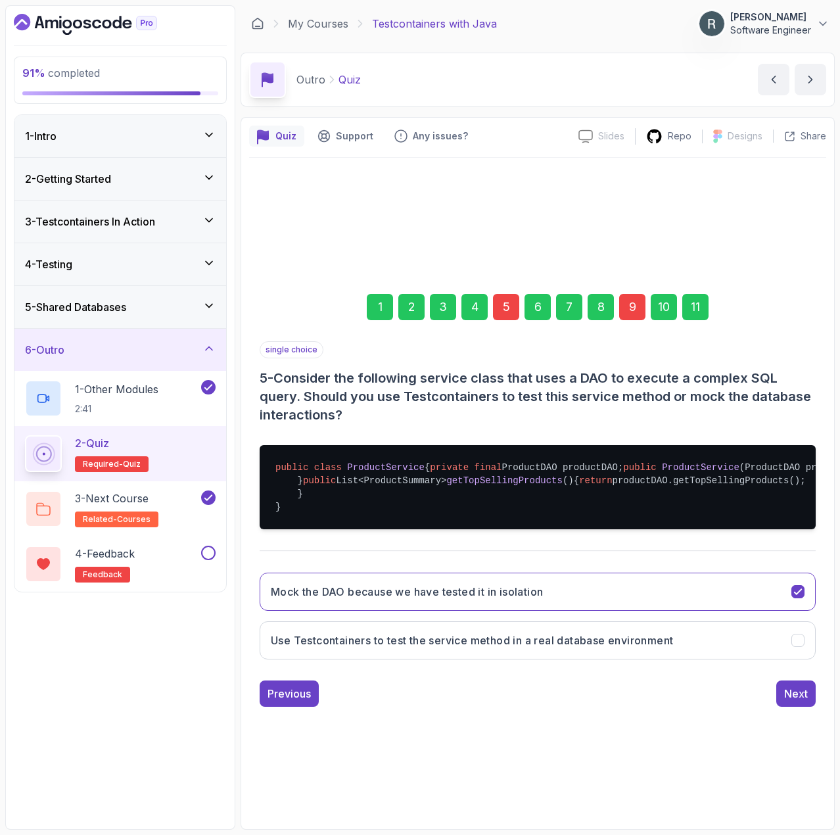
click at [633, 294] on div "9" at bounding box center [632, 307] width 26 height 26
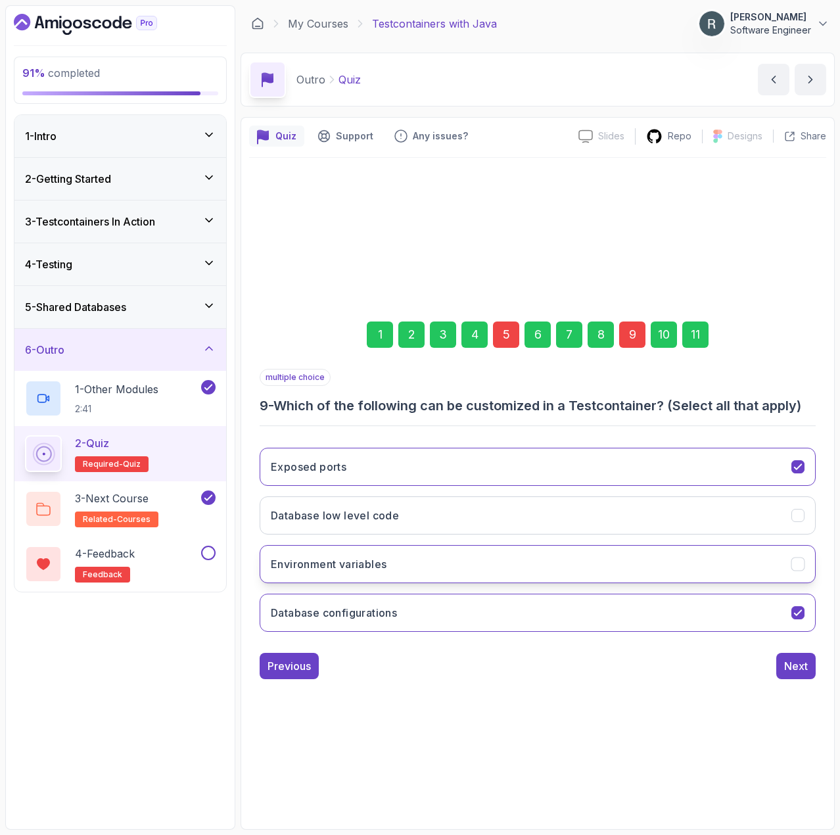
click at [588, 566] on button "Environment variables" at bounding box center [538, 564] width 556 height 38
click at [695, 344] on div "11" at bounding box center [695, 334] width 26 height 26
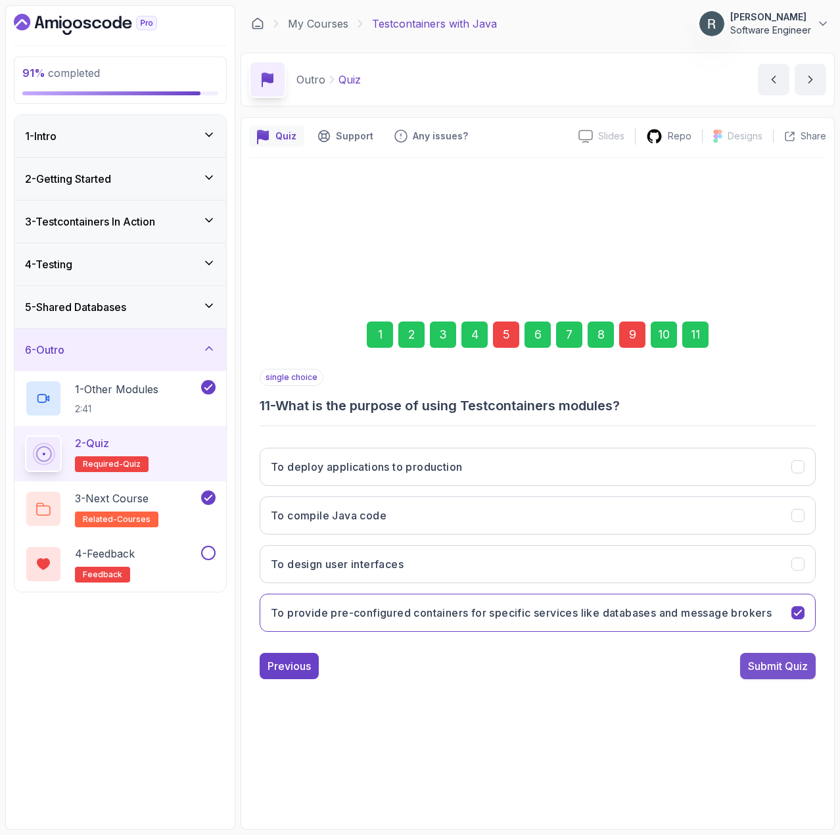
click at [785, 668] on div "Submit Quiz" at bounding box center [778, 666] width 60 height 16
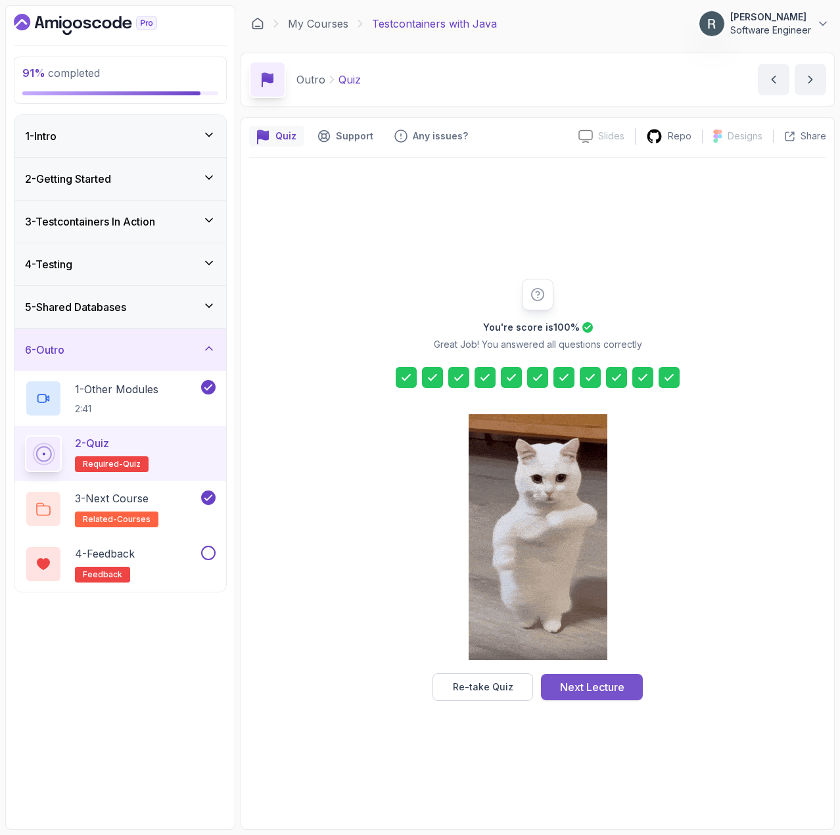
click at [592, 684] on div "Next Lecture" at bounding box center [592, 687] width 64 height 16
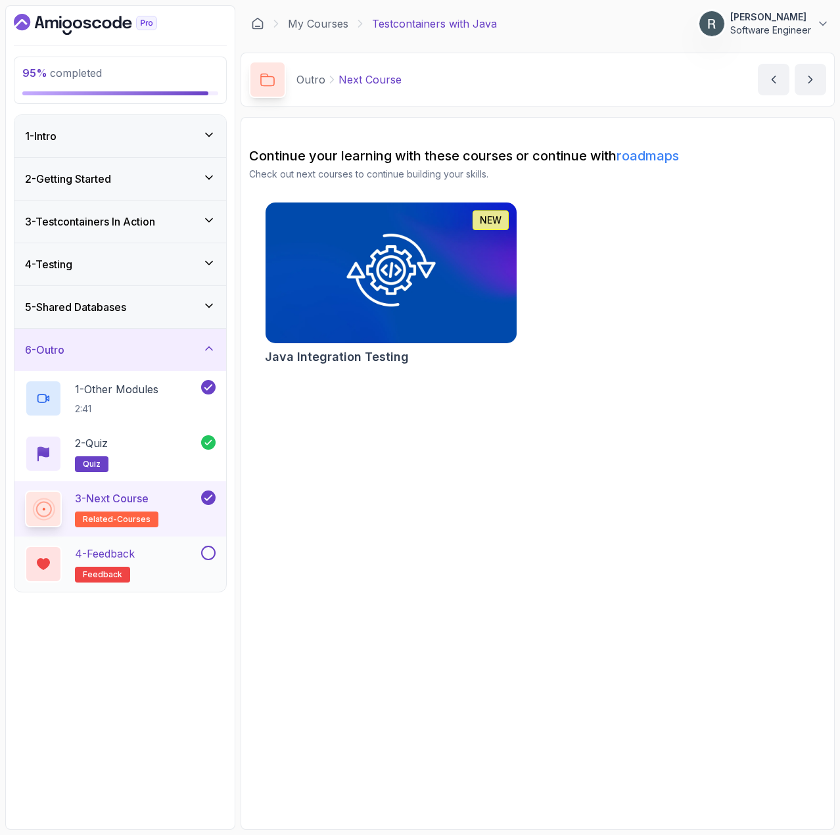
click at [205, 564] on button "4 - Feedback feedback" at bounding box center [120, 564] width 191 height 37
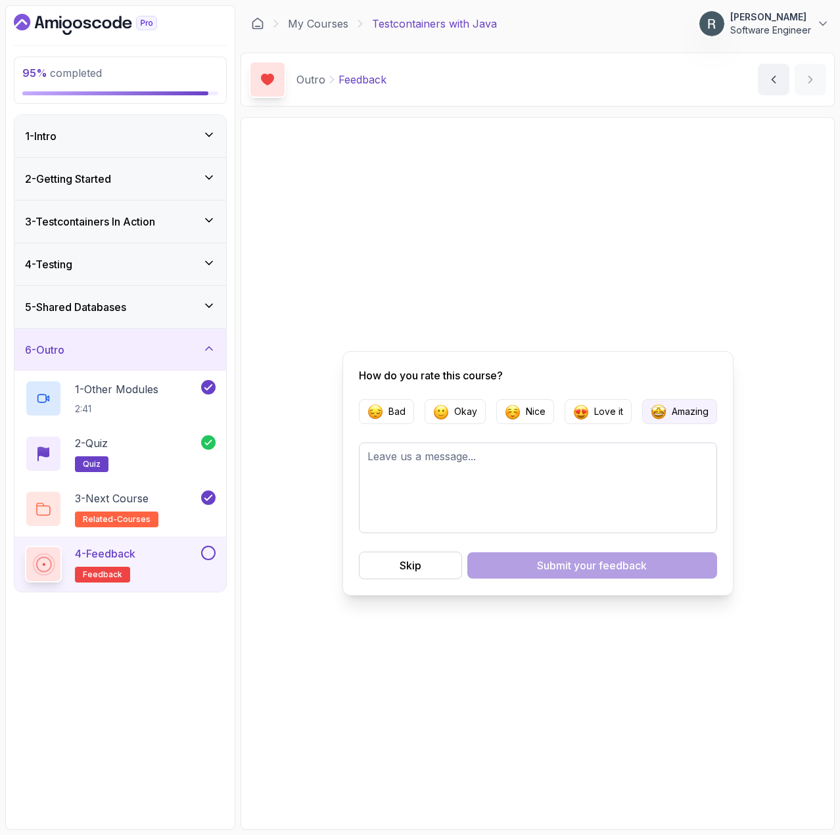
click at [690, 410] on p "Amazing" at bounding box center [690, 411] width 37 height 13
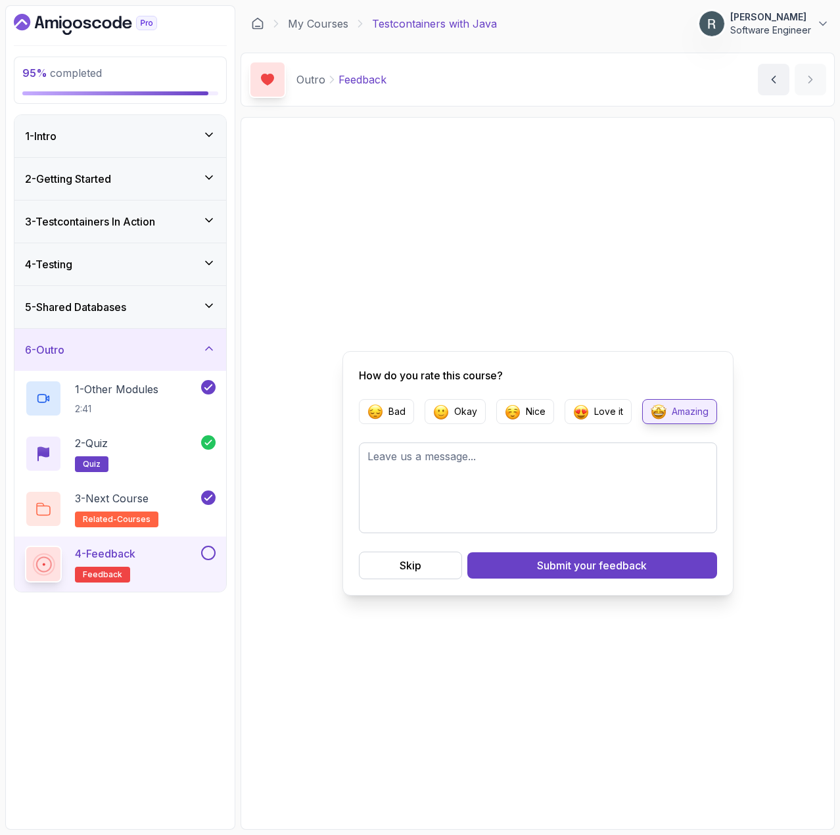
click at [216, 555] on div "4 - Feedback feedback" at bounding box center [120, 563] width 212 height 55
click at [208, 554] on button at bounding box center [208, 553] width 14 height 14
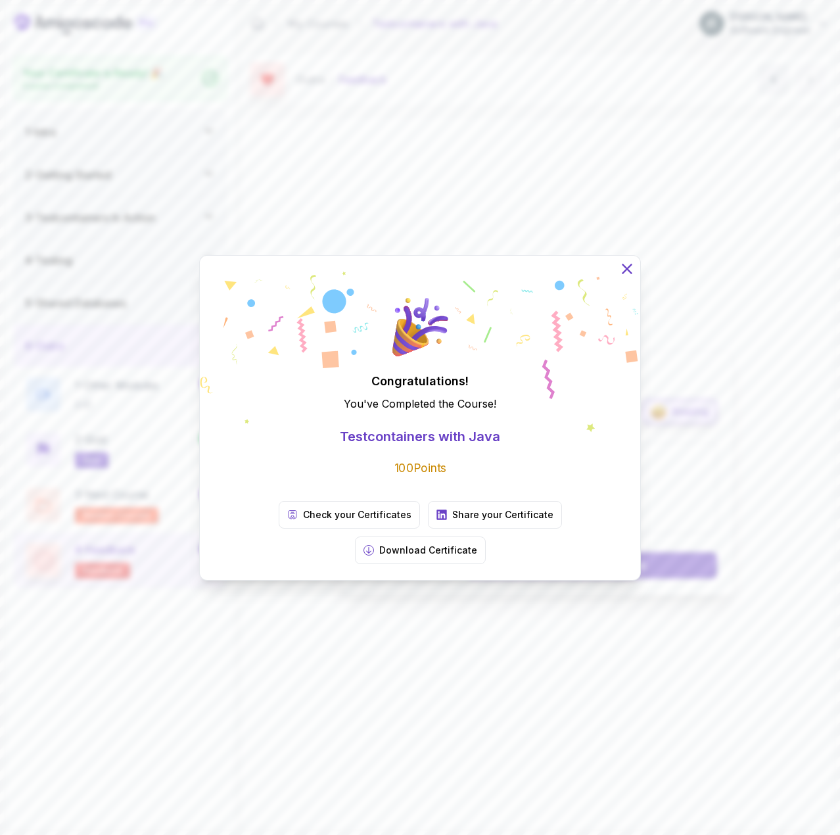
click at [628, 273] on icon at bounding box center [626, 268] width 9 height 9
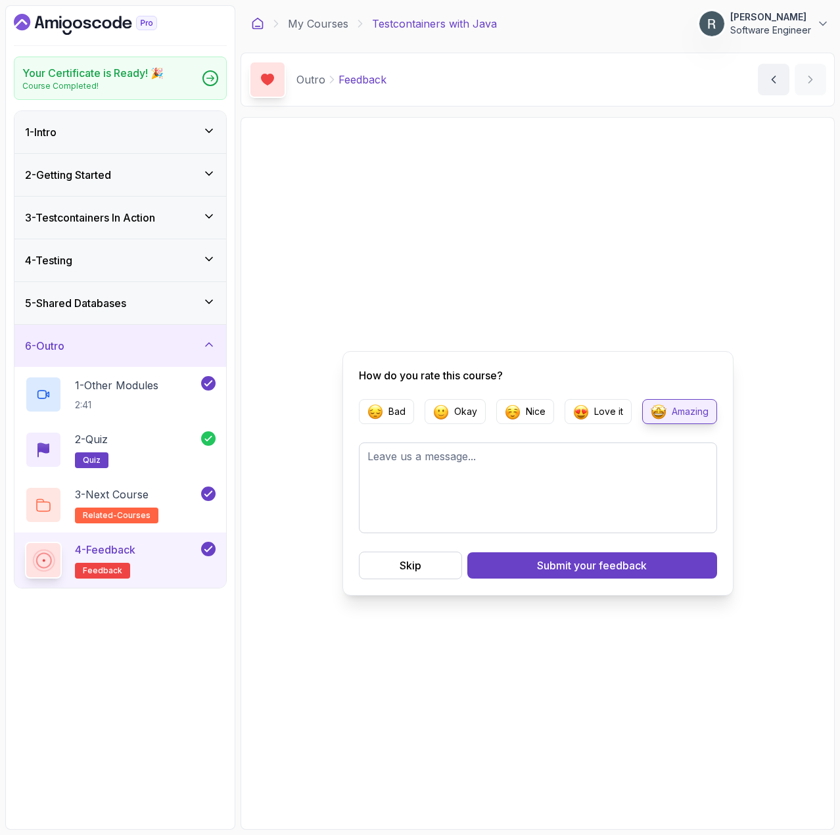
click at [260, 23] on icon at bounding box center [257, 23] width 13 height 13
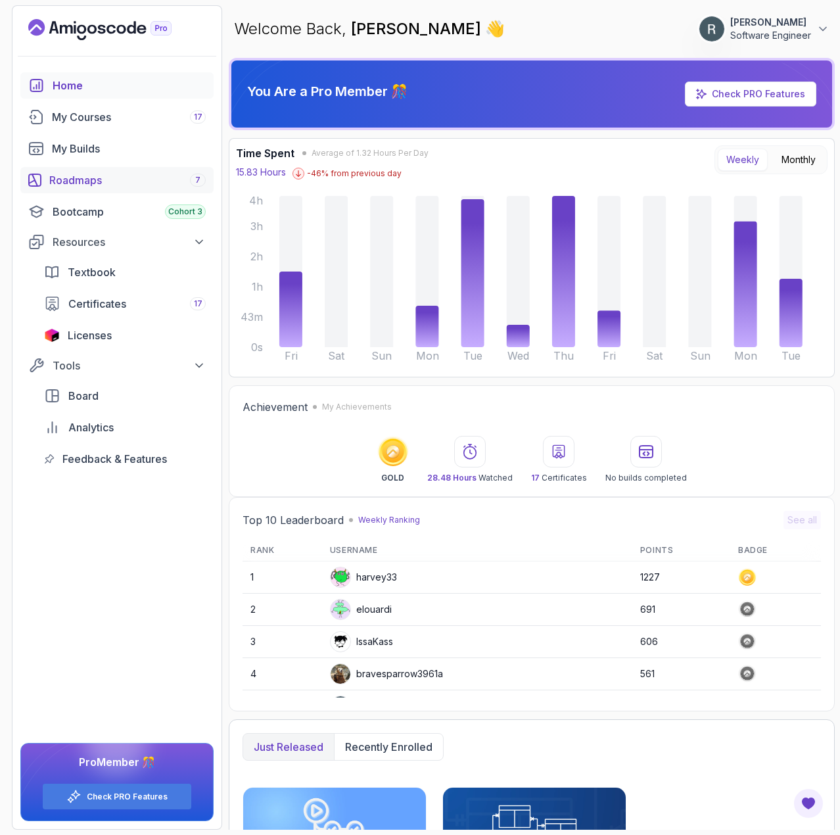
click at [102, 181] on div "Roadmaps 7" at bounding box center [127, 180] width 156 height 16
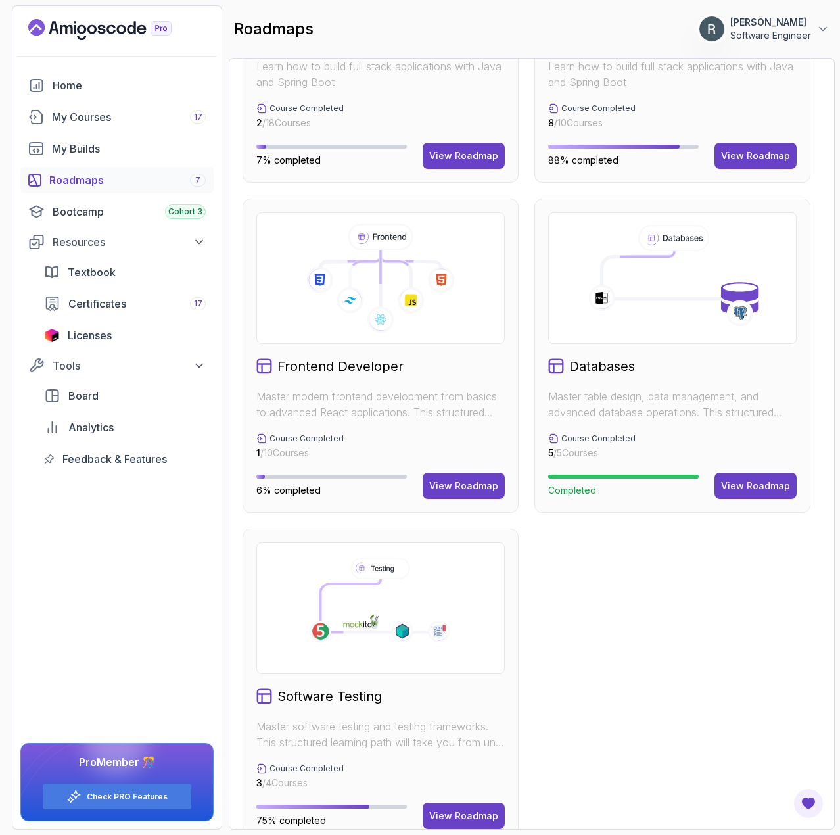
scroll to position [560, 0]
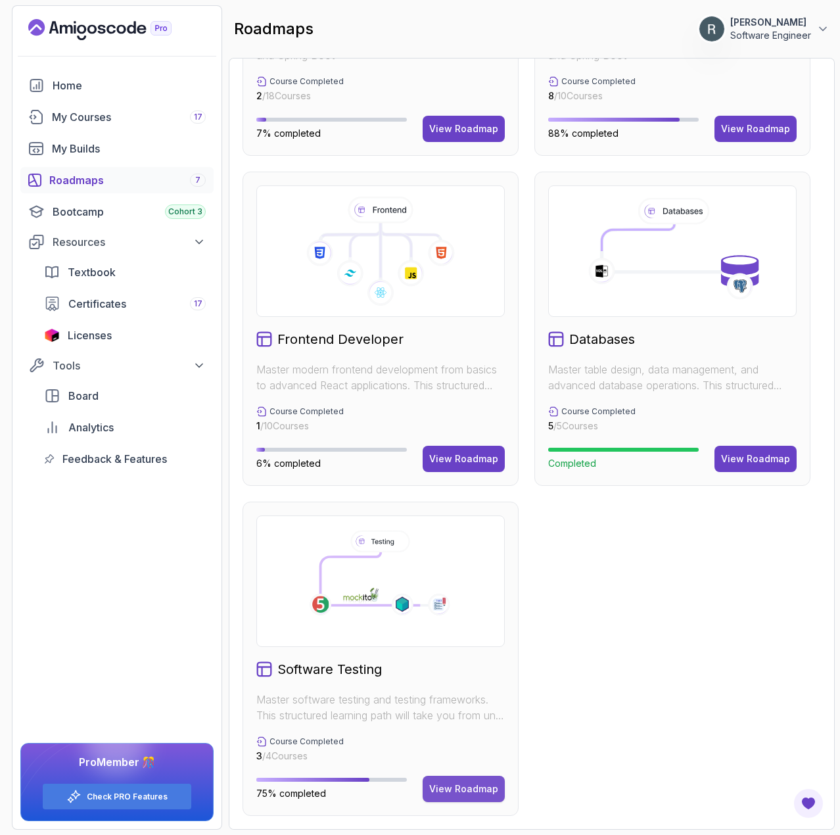
click at [443, 790] on div "View Roadmap" at bounding box center [463, 788] width 69 height 13
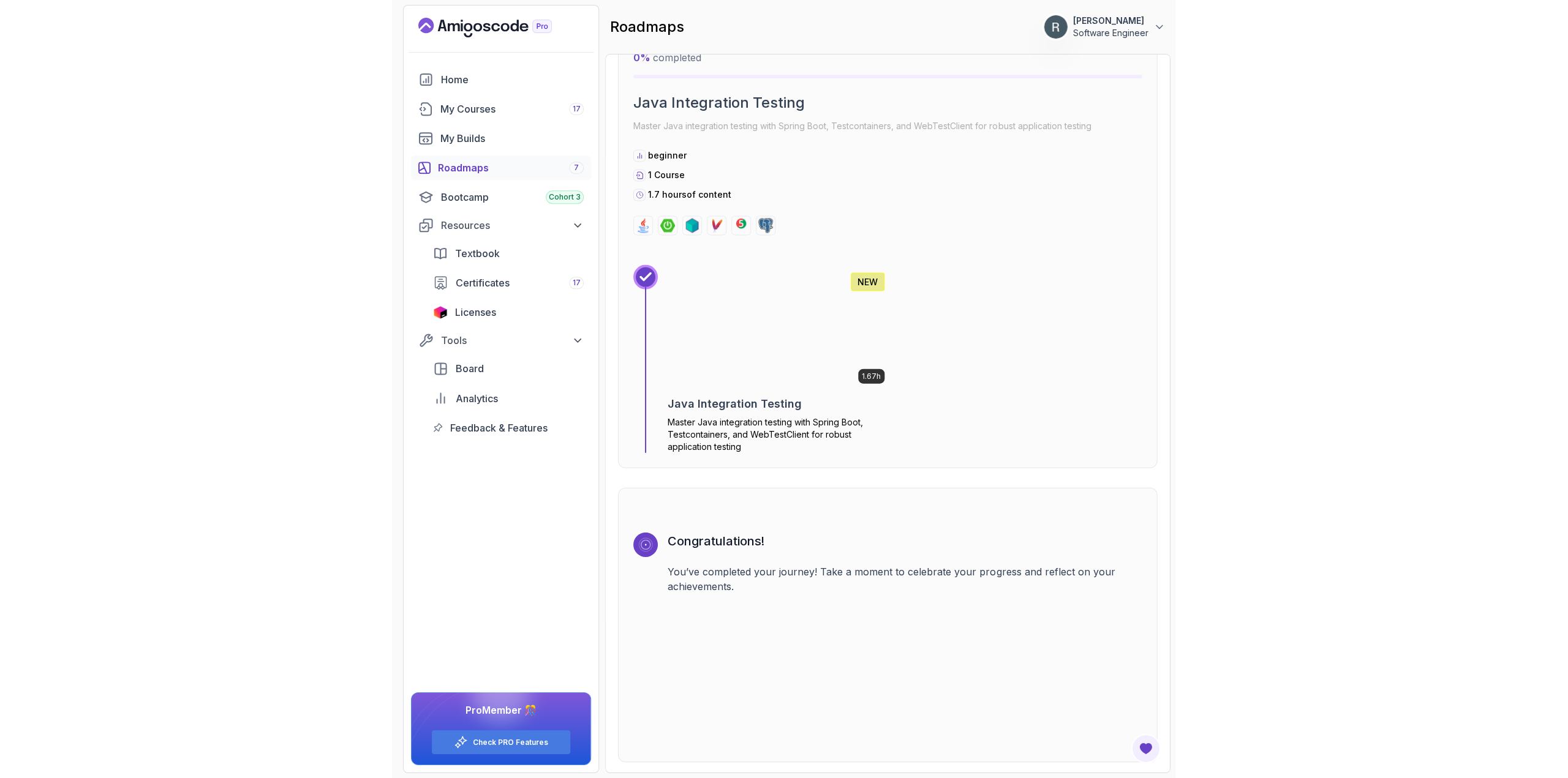
scroll to position [1767, 0]
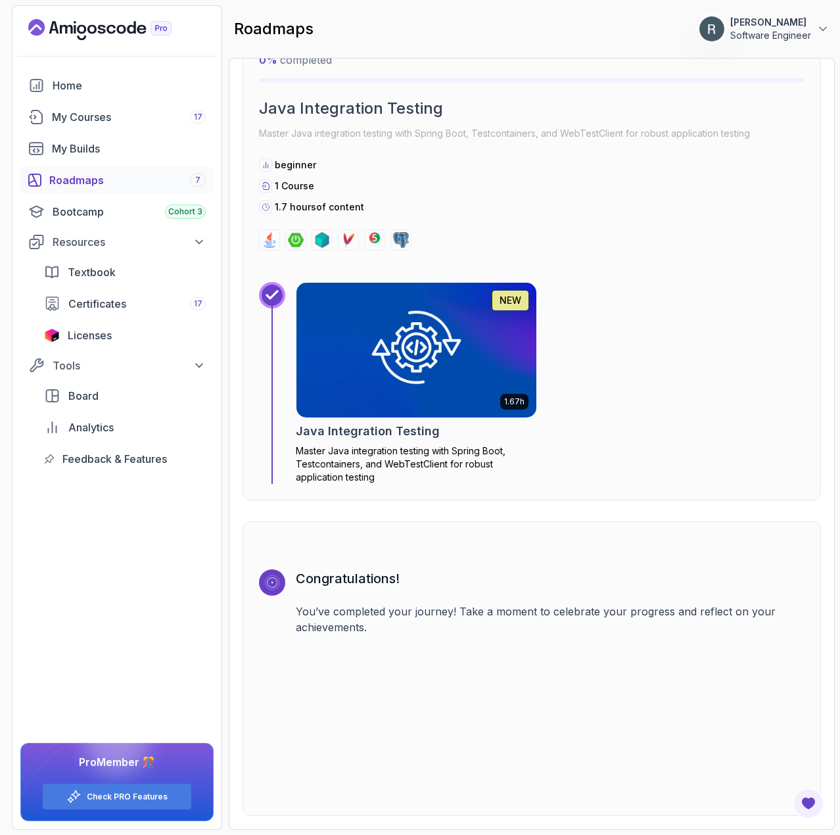
click at [420, 358] on img at bounding box center [417, 349] width 252 height 141
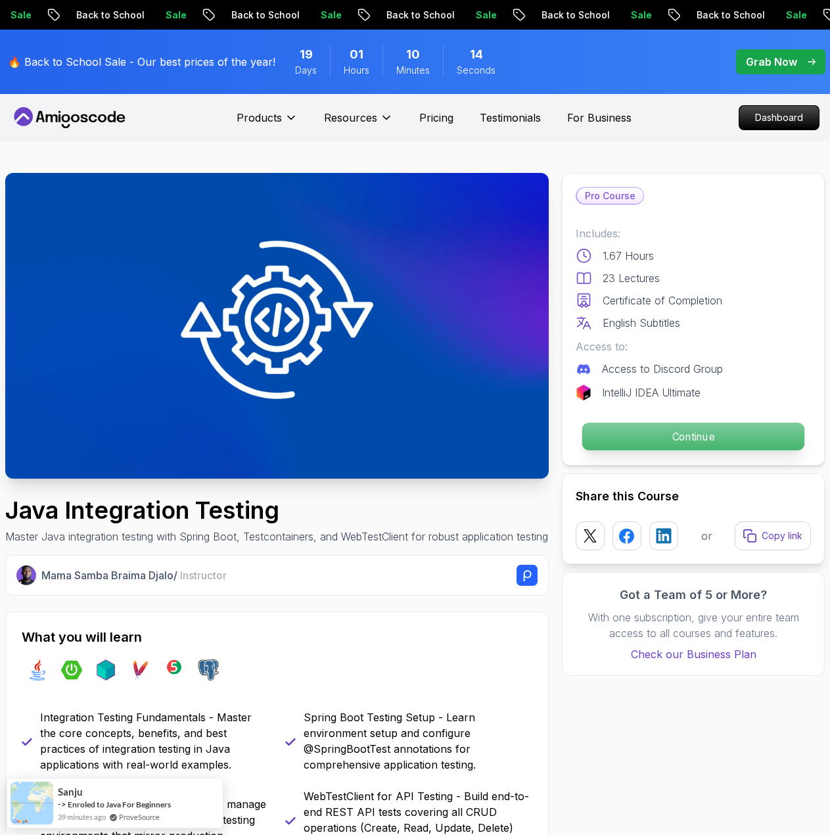
click at [683, 435] on p "Continue" at bounding box center [693, 437] width 222 height 28
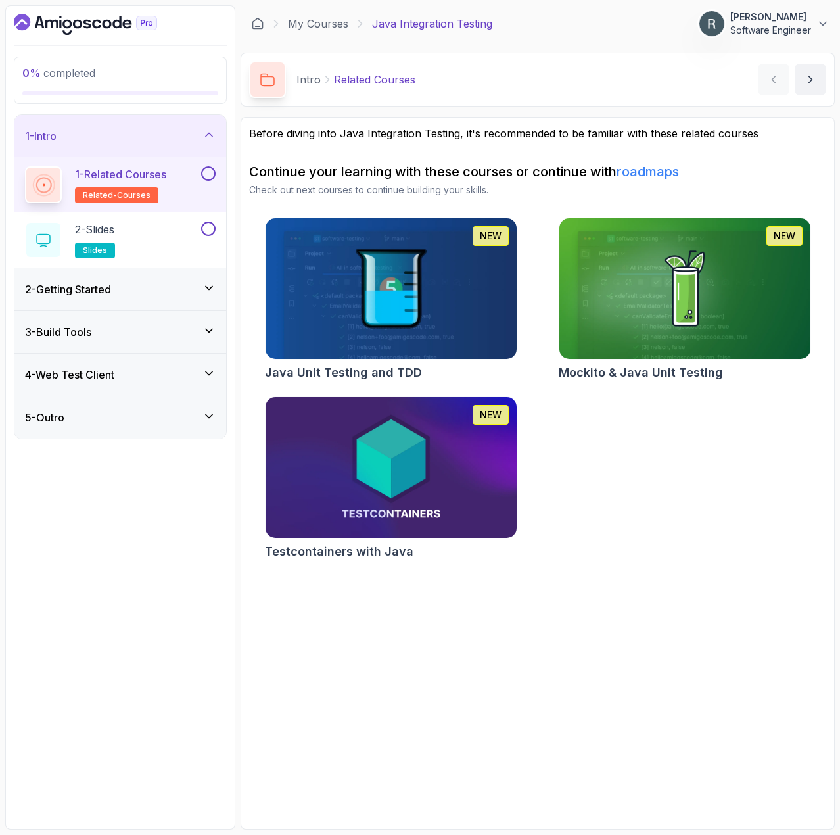
click at [204, 174] on button at bounding box center [208, 173] width 14 height 14
click at [174, 229] on div "2 - Slides slides" at bounding box center [112, 240] width 174 height 37
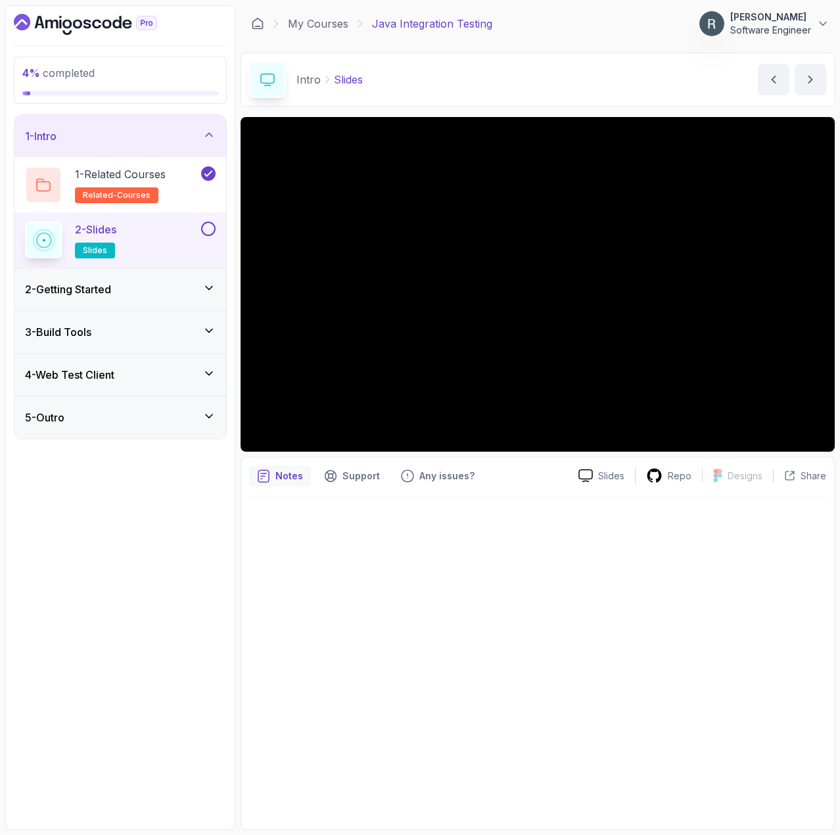
click at [208, 224] on button at bounding box center [208, 229] width 14 height 14
click at [166, 288] on div "2 - Getting Started" at bounding box center [120, 289] width 191 height 16
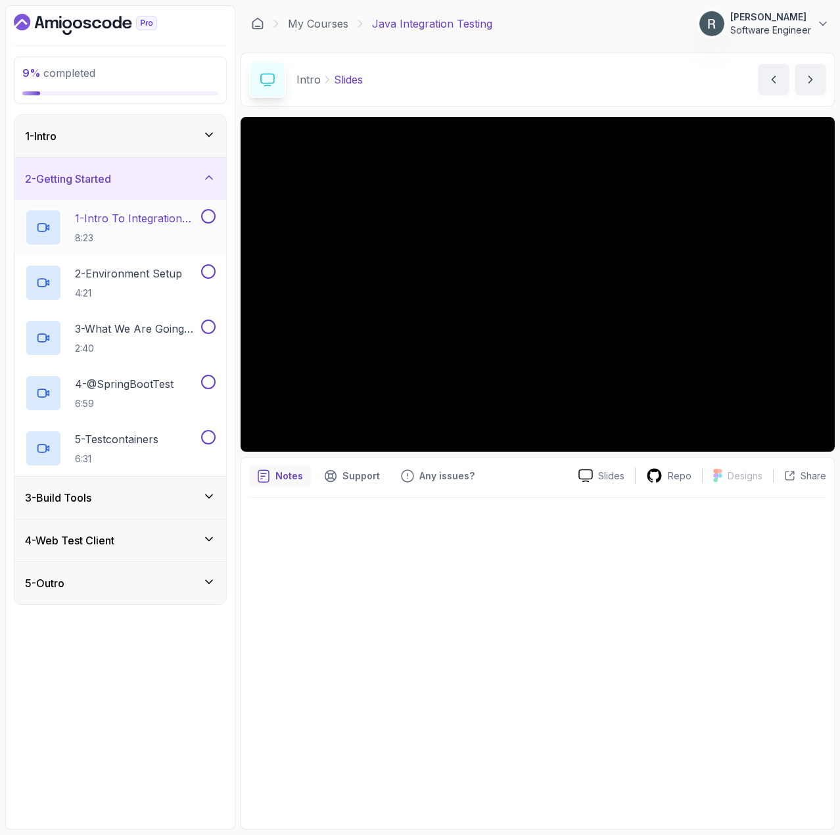
click at [185, 224] on p "1 - Intro To Integration Testing" at bounding box center [137, 218] width 124 height 16
click at [552, 574] on div at bounding box center [537, 660] width 577 height 324
click at [206, 218] on button at bounding box center [208, 216] width 14 height 14
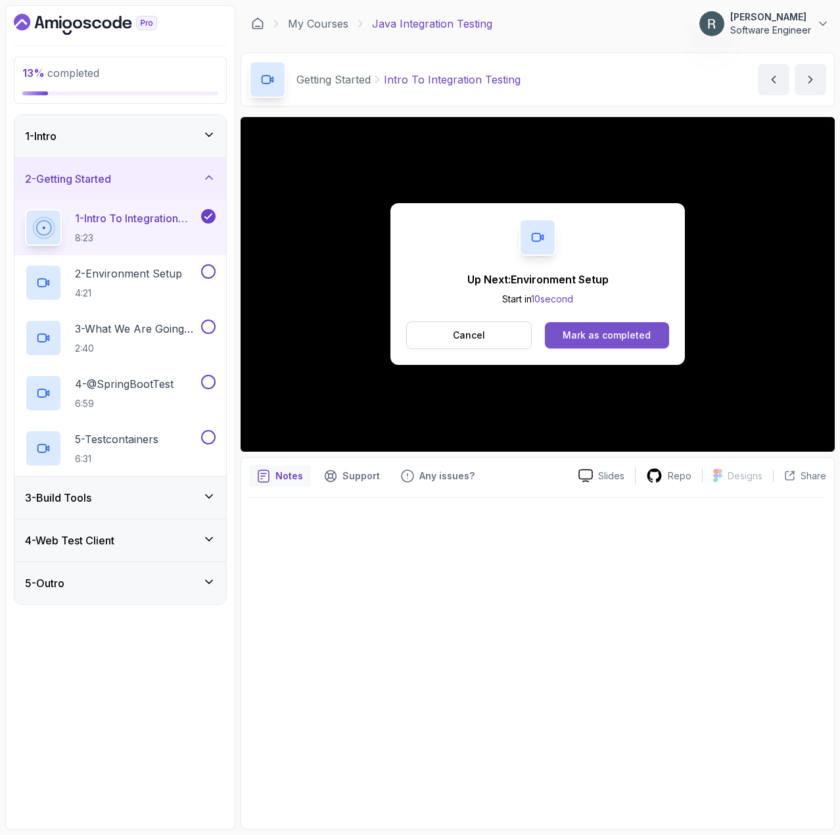
click at [590, 331] on div "Mark as completed" at bounding box center [607, 335] width 88 height 13
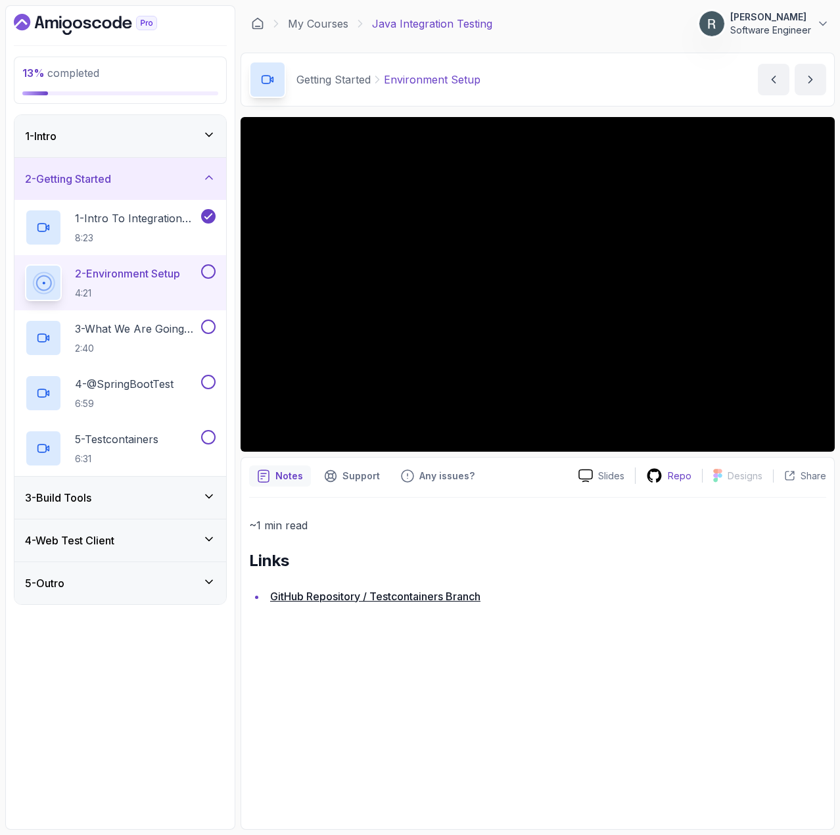
click at [663, 471] on icon at bounding box center [654, 475] width 16 height 16
click at [207, 273] on button at bounding box center [208, 271] width 14 height 14
click at [150, 335] on p "3 - What We Are Going To Test" at bounding box center [137, 329] width 124 height 16
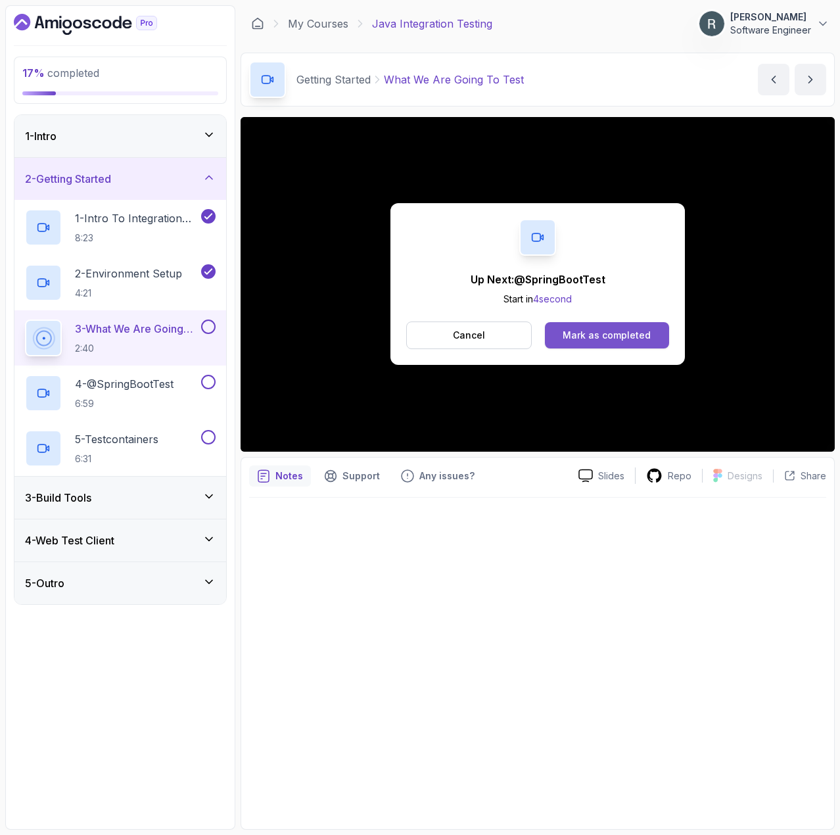
click at [586, 327] on button "Mark as completed" at bounding box center [607, 335] width 124 height 26
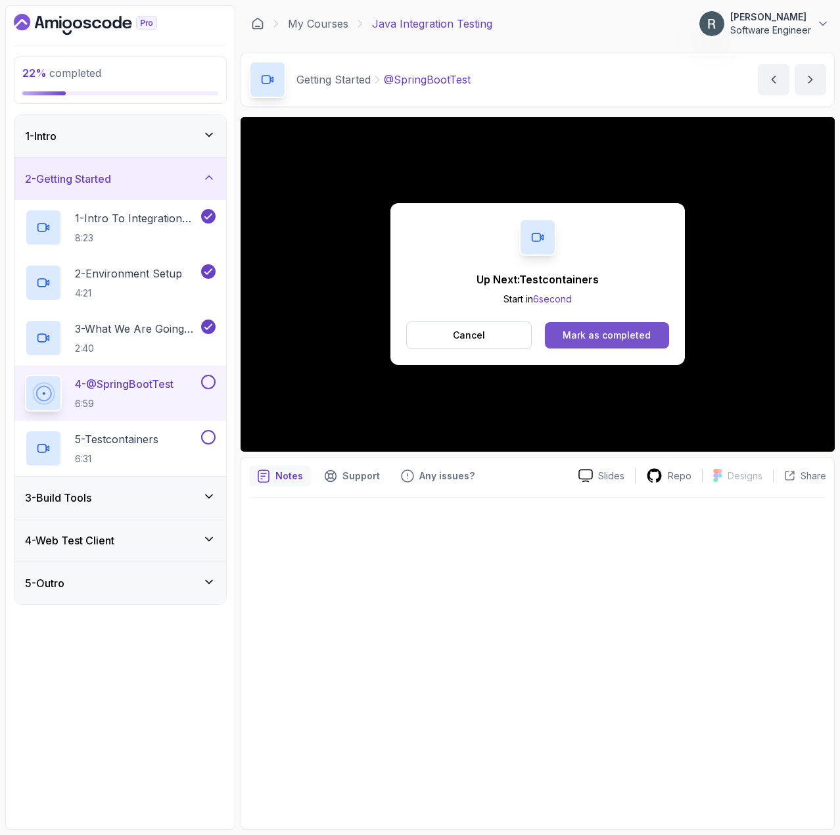
click at [648, 337] on div "Mark as completed" at bounding box center [607, 335] width 88 height 13
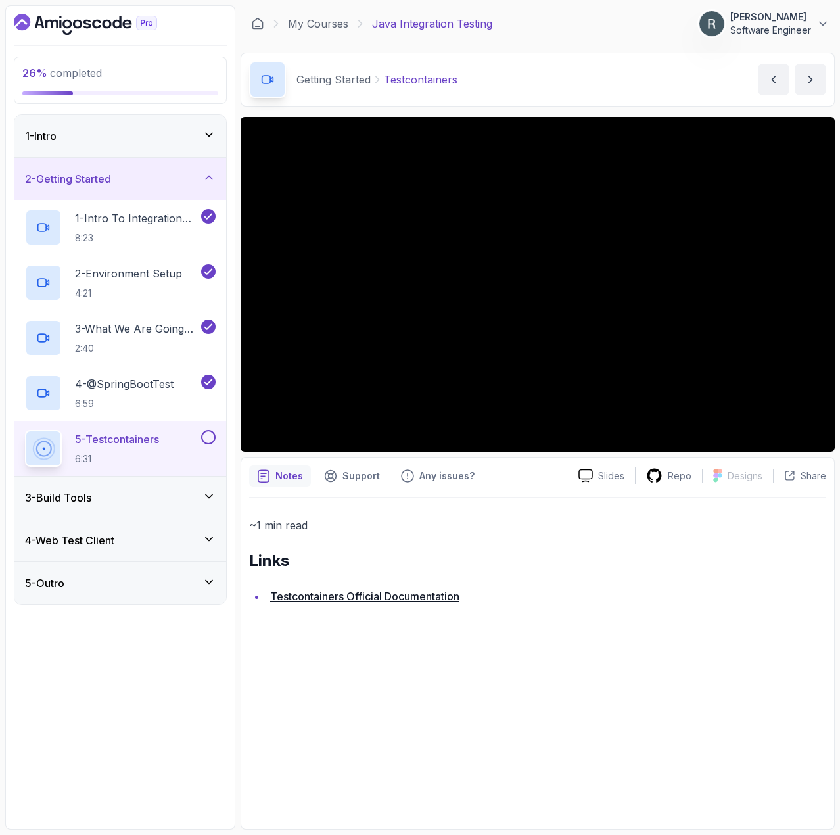
click at [206, 434] on button at bounding box center [208, 437] width 14 height 14
click at [176, 482] on div "3 - Build Tools" at bounding box center [120, 498] width 212 height 42
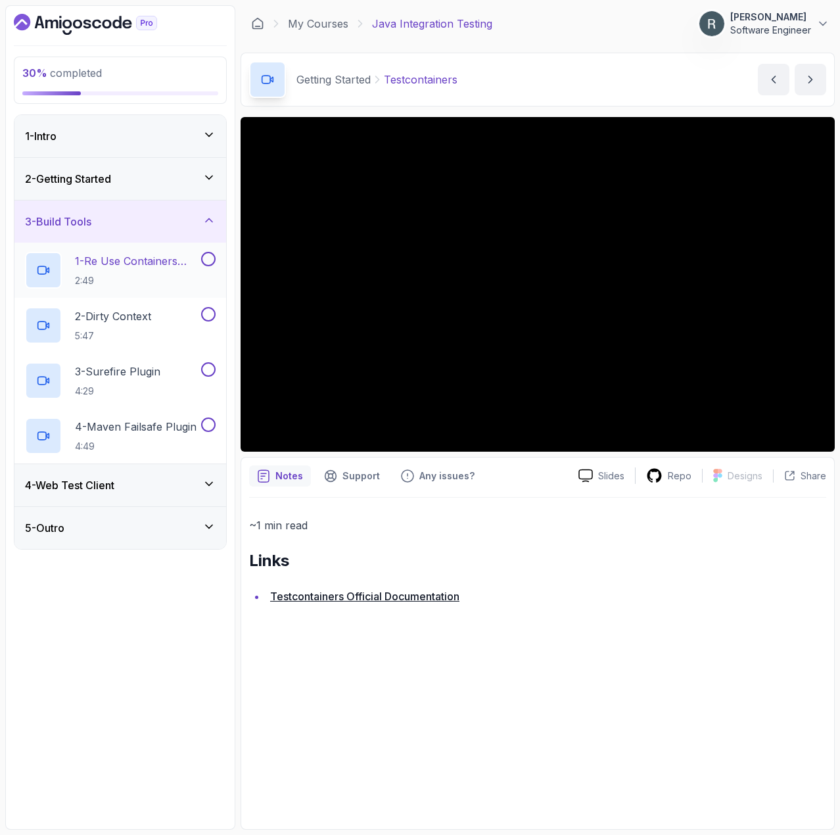
click at [188, 282] on p "2:49" at bounding box center [137, 280] width 124 height 13
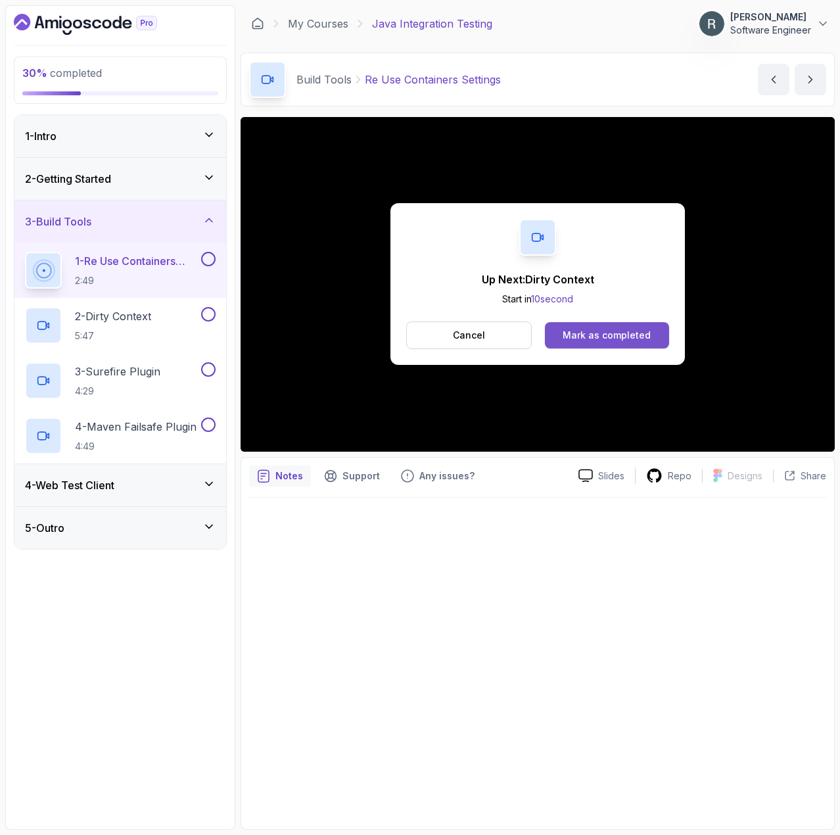
click at [631, 336] on div "Mark as completed" at bounding box center [607, 335] width 88 height 13
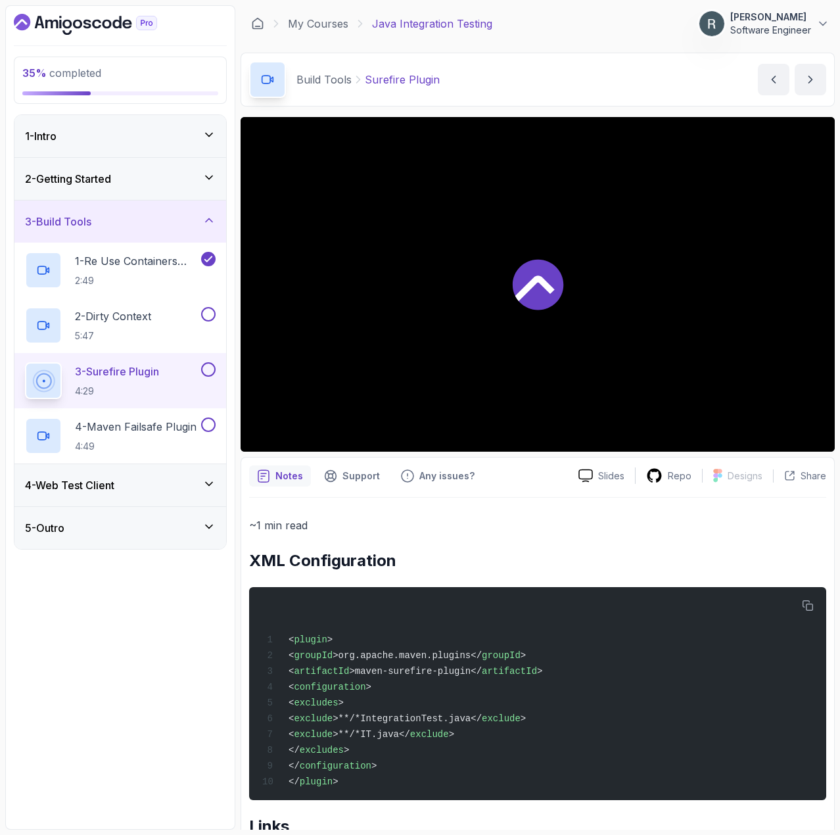
click at [623, 325] on div at bounding box center [538, 284] width 594 height 335
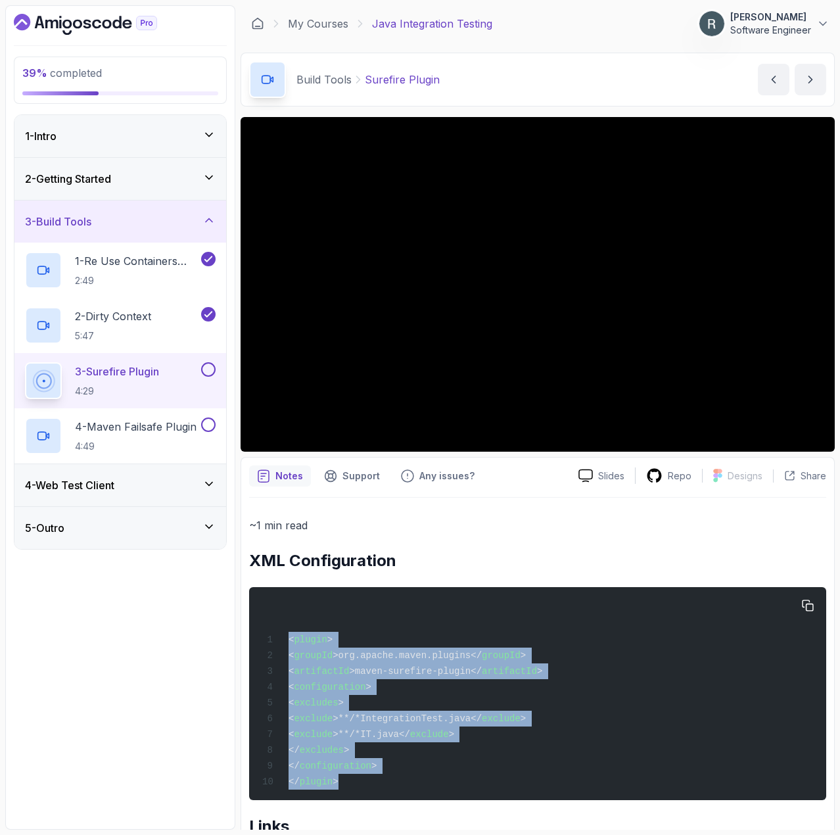
drag, startPoint x: 339, startPoint y: 787, endPoint x: 288, endPoint y: 644, distance: 152.2
click at [288, 644] on div "< plugin > < groupId >org.apache.maven.plugins</ groupId > < artifactId >maven-…" at bounding box center [538, 693] width 556 height 197
copy code "< plugin > < groupId >org.apache.maven.plugins</ groupId > < artifactId >maven-…"
